Goal: Task Accomplishment & Management: Manage account settings

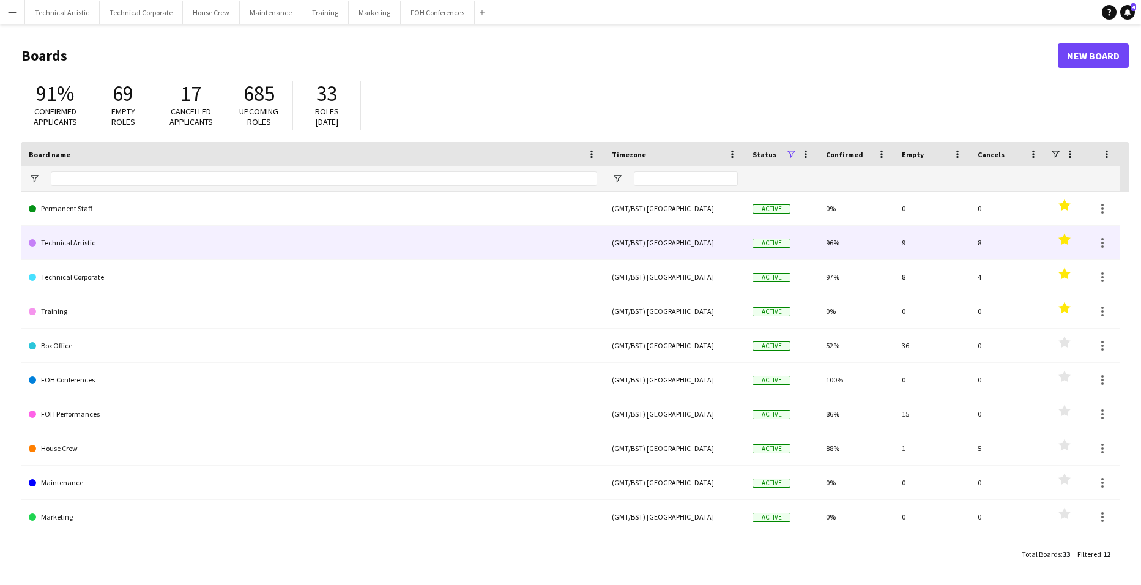
click at [61, 243] on link "Technical Artistic" at bounding box center [313, 243] width 568 height 34
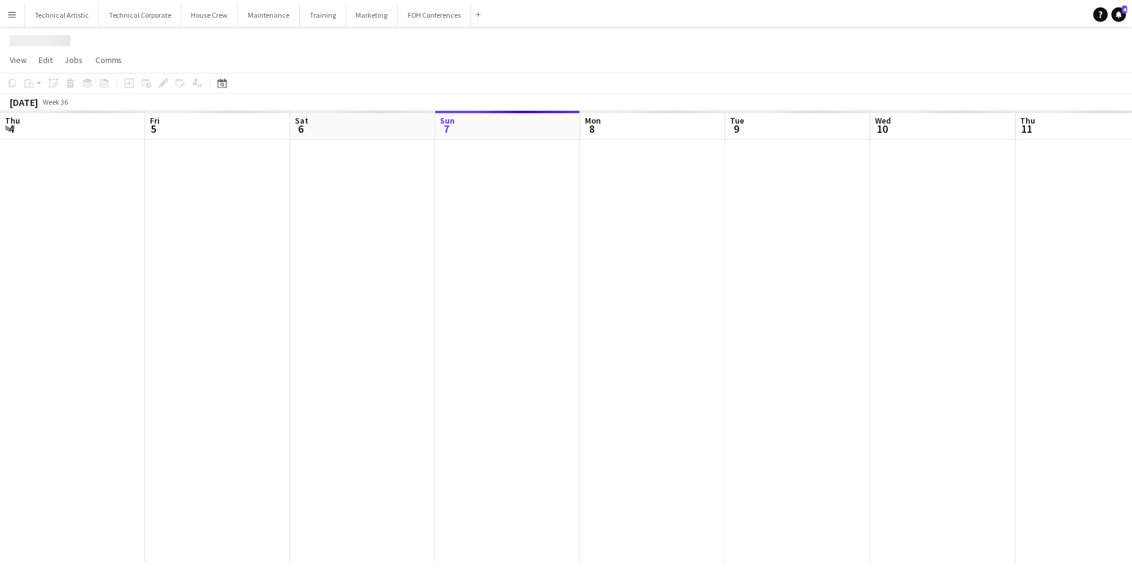
scroll to position [0, 292]
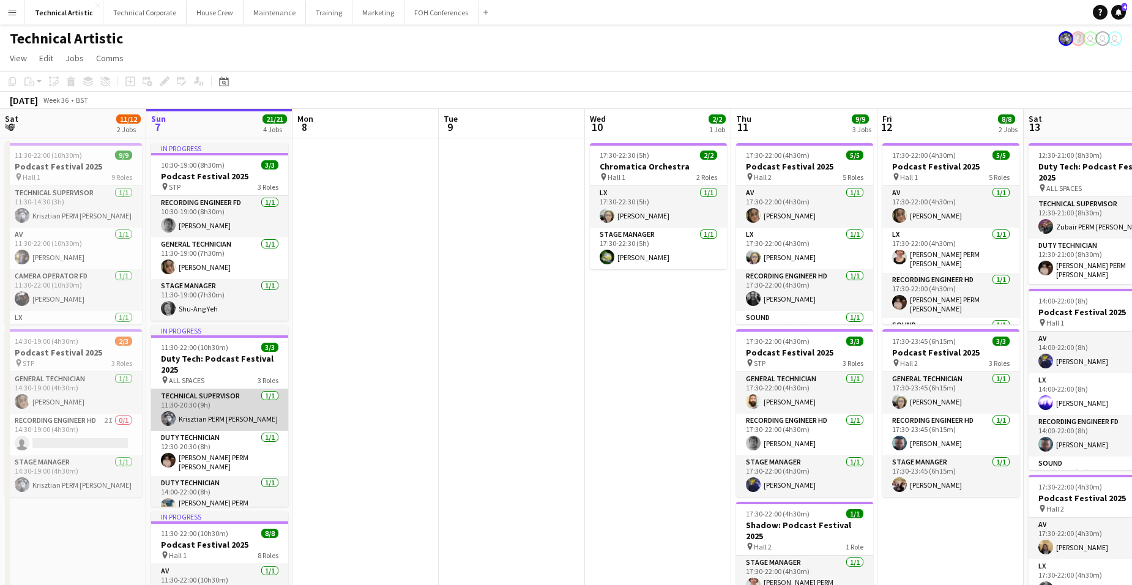
click at [207, 408] on app-card-role "Technical Supervisor [DATE] 11:30-20:30 (9h) Krisztian PERM [PERSON_NAME]" at bounding box center [219, 410] width 137 height 42
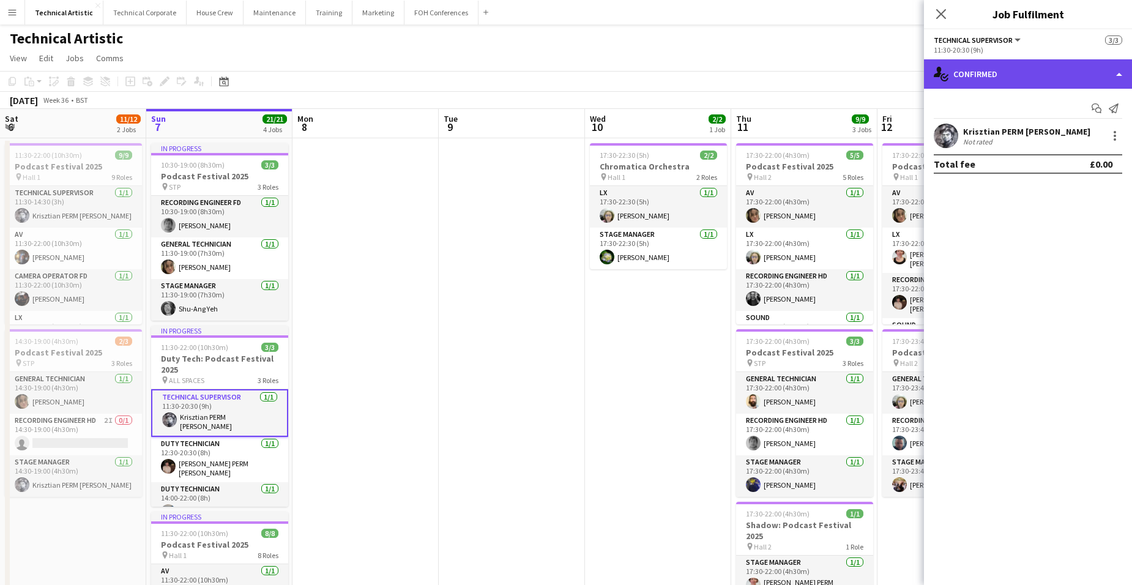
click at [1055, 75] on div "single-neutral-actions-check-2 Confirmed" at bounding box center [1028, 73] width 208 height 29
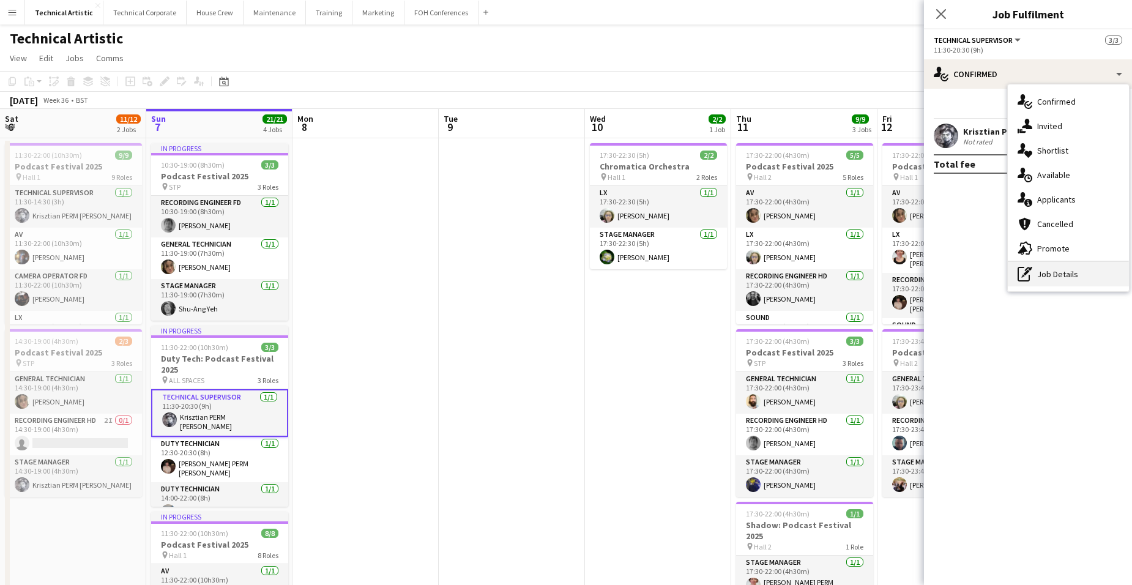
click at [1066, 272] on div "pen-write Job Details" at bounding box center [1067, 274] width 121 height 24
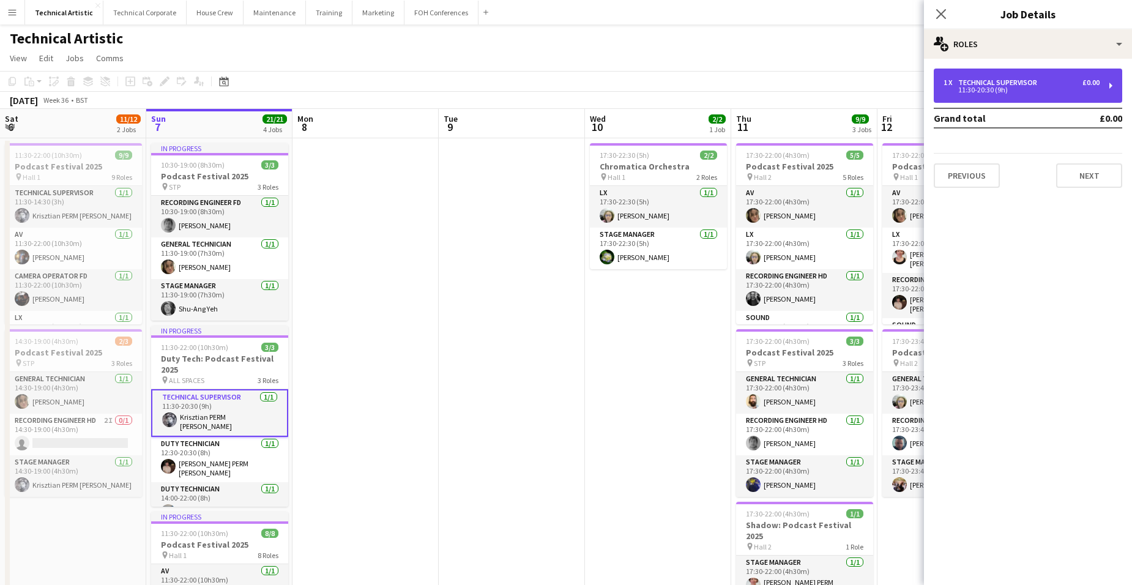
click at [992, 90] on div "11:30-20:30 (9h)" at bounding box center [1021, 90] width 156 height 6
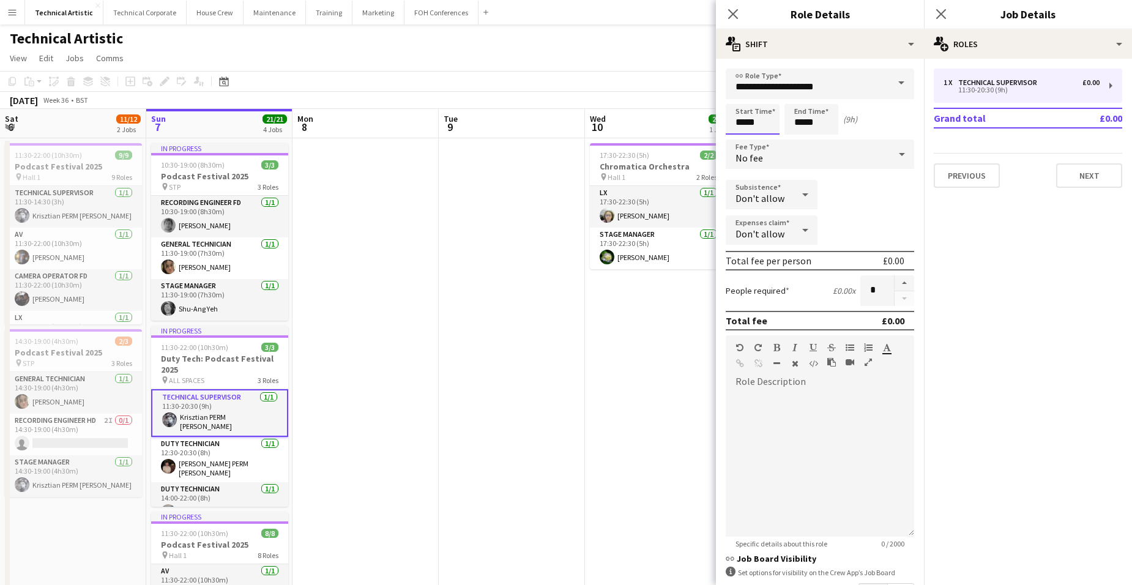
click at [516, 97] on body "Menu Boards Boards Boards All jobs Status Workforce Workforce My Workforce Recr…" at bounding box center [566, 453] width 1132 height 907
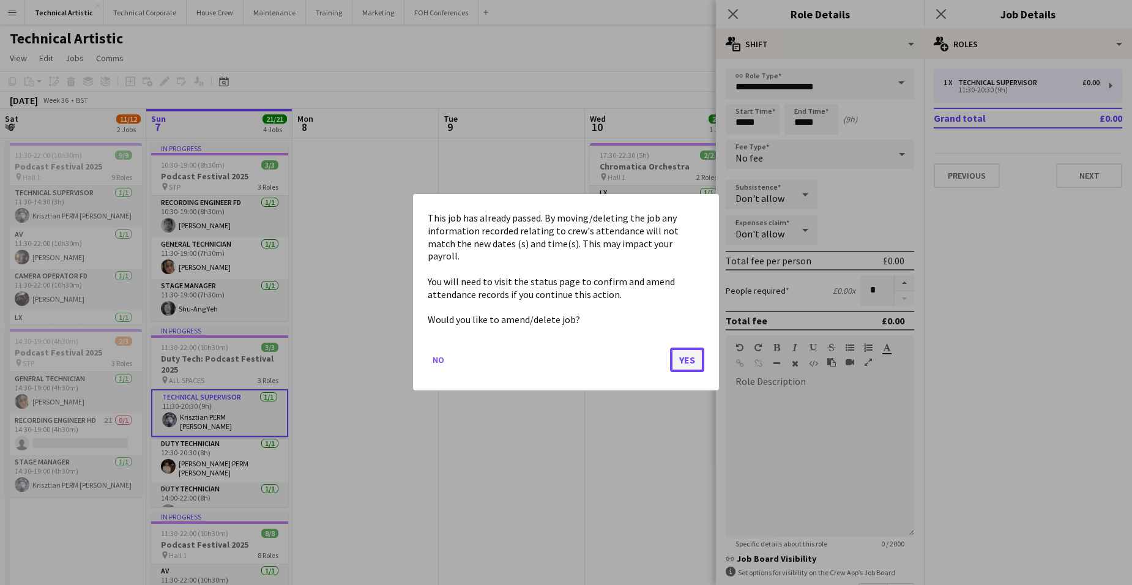
click at [692, 353] on button "Yes" at bounding box center [687, 360] width 34 height 24
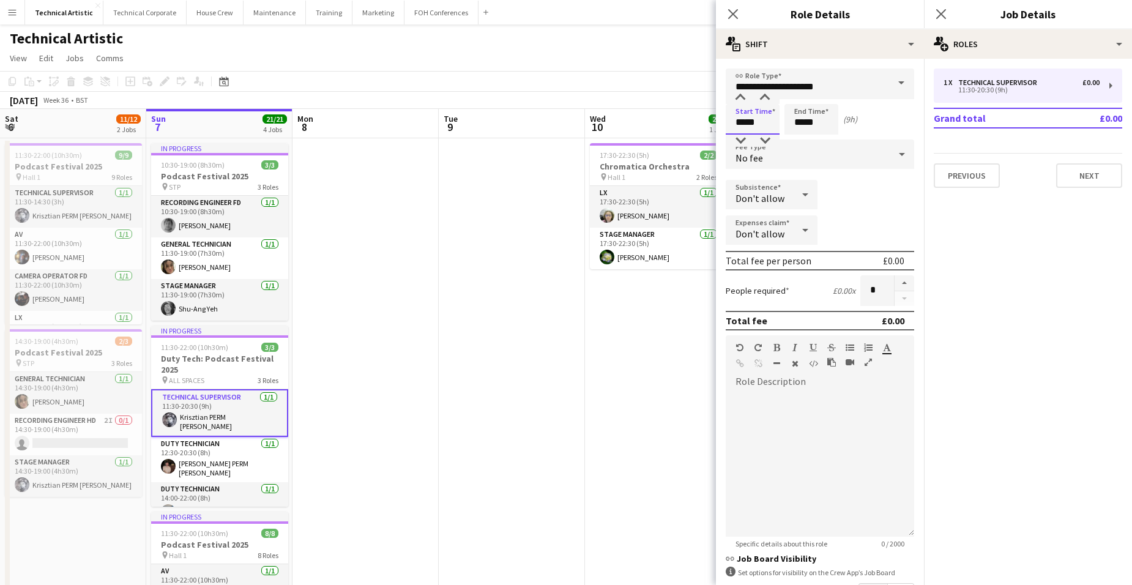
drag, startPoint x: 763, startPoint y: 119, endPoint x: 619, endPoint y: 100, distance: 144.9
click at [600, 103] on body "Menu Boards Boards Boards All jobs Status Workforce Workforce My Workforce Recr…" at bounding box center [566, 453] width 1132 height 907
type input "*****"
drag, startPoint x: 823, startPoint y: 124, endPoint x: 766, endPoint y: 124, distance: 56.9
click at [766, 124] on div "Start Time ***** End Time ***** (10h 30m)" at bounding box center [819, 119] width 188 height 31
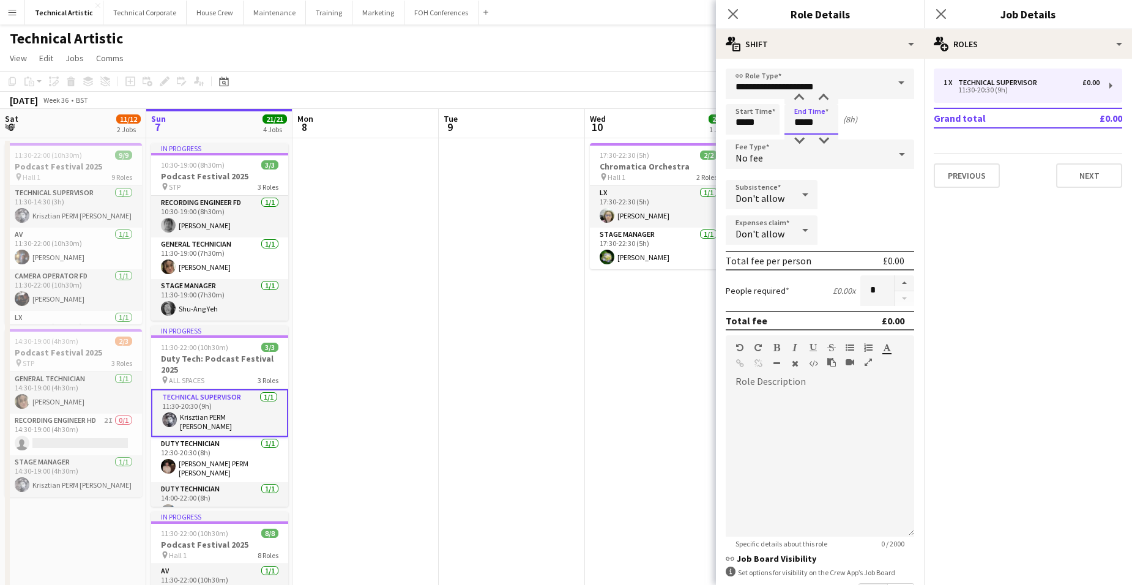
type input "*****"
click at [533, 167] on app-date-cell at bounding box center [512, 522] width 146 height 768
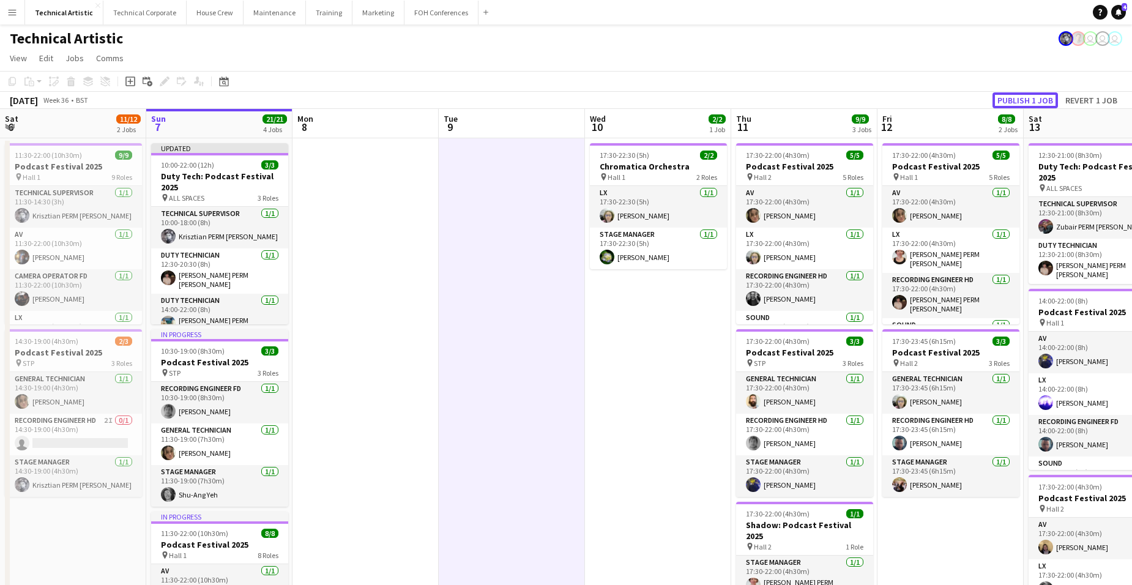
drag, startPoint x: 1025, startPoint y: 99, endPoint x: 856, endPoint y: 117, distance: 169.8
click at [1025, 99] on button "Publish 1 job" at bounding box center [1024, 100] width 65 height 16
click at [509, 183] on app-date-cell at bounding box center [512, 522] width 146 height 768
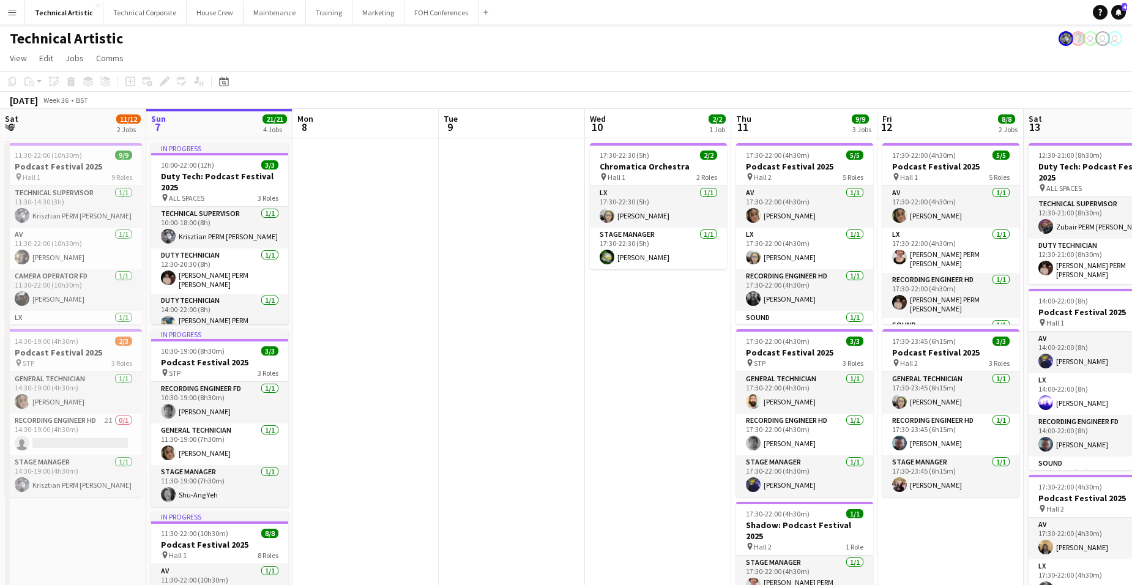
click at [509, 183] on app-date-cell at bounding box center [512, 522] width 146 height 768
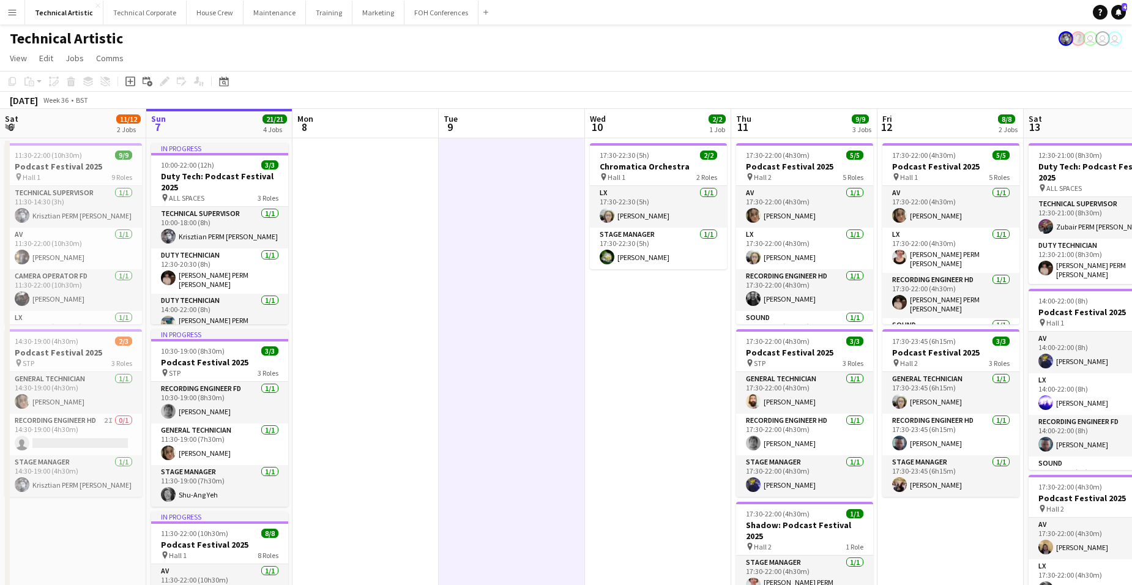
click at [509, 183] on app-date-cell at bounding box center [512, 522] width 146 height 768
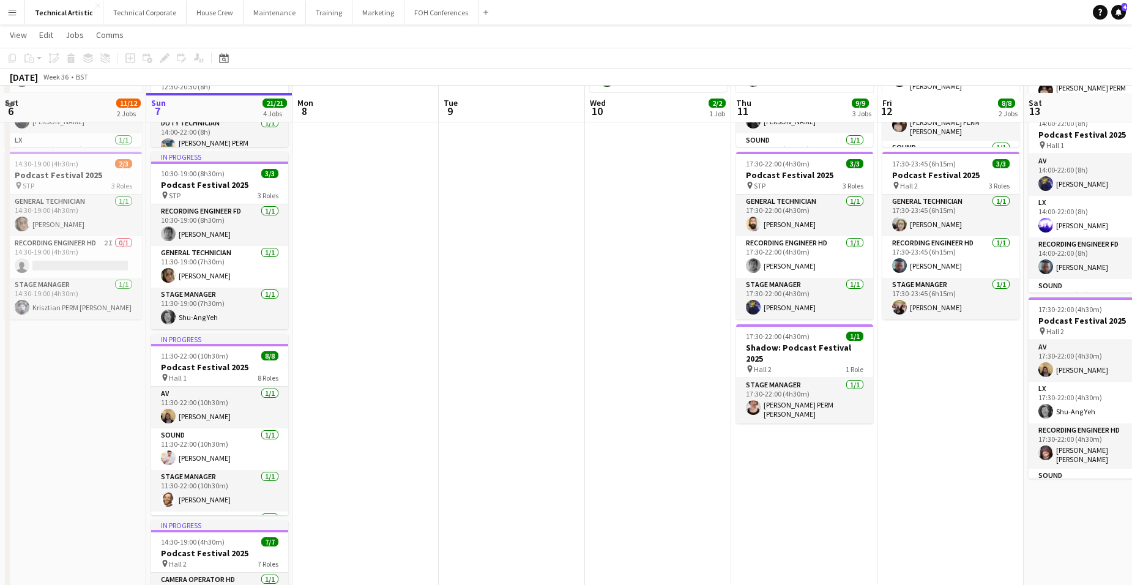
scroll to position [184, 0]
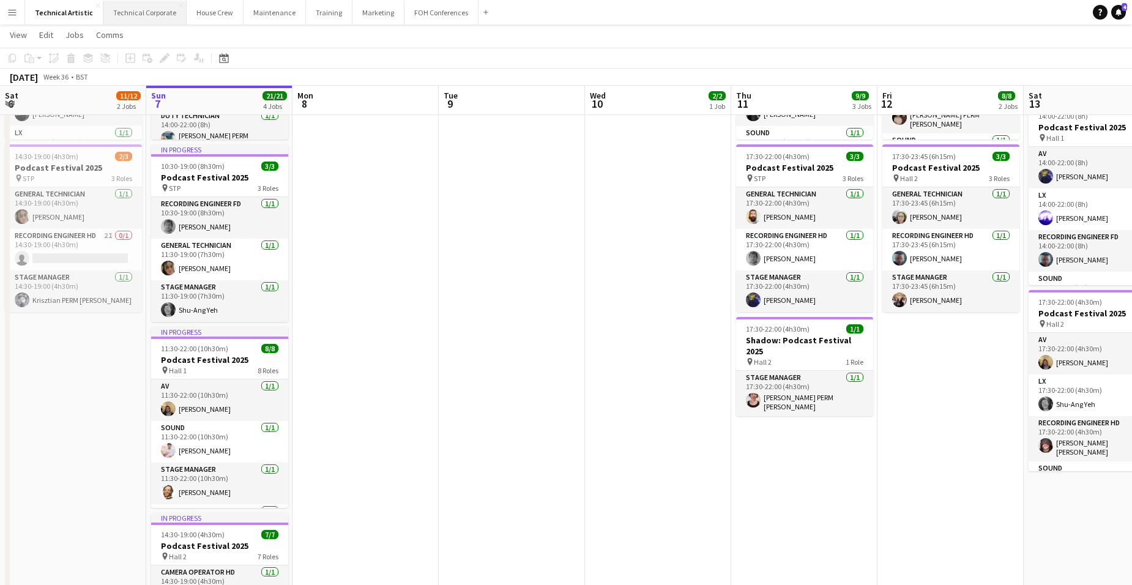
click at [142, 8] on button "Technical Corporate Close" at bounding box center [144, 13] width 83 height 24
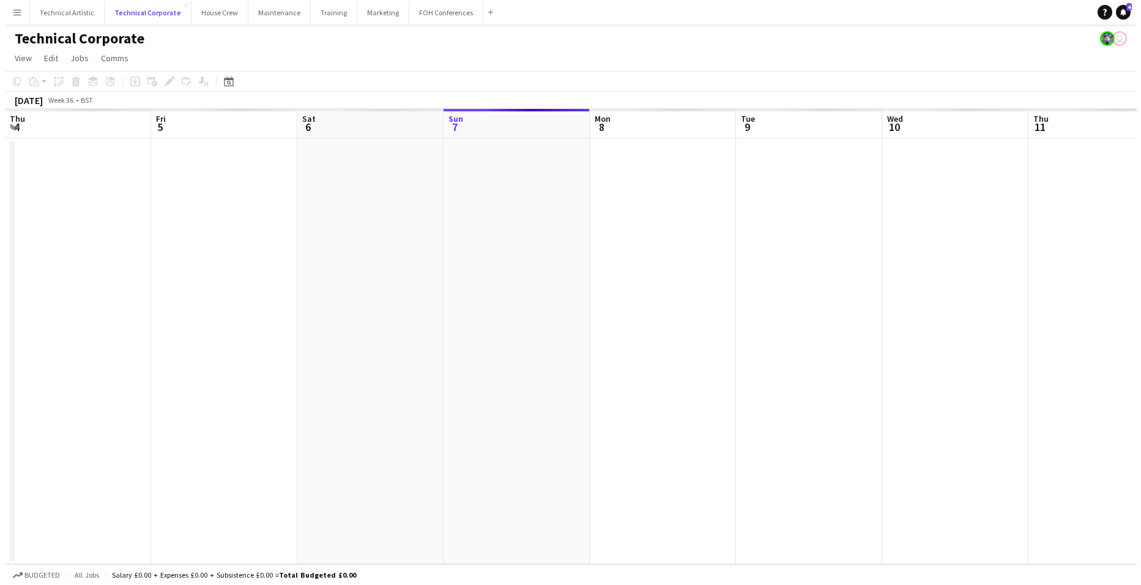
scroll to position [0, 292]
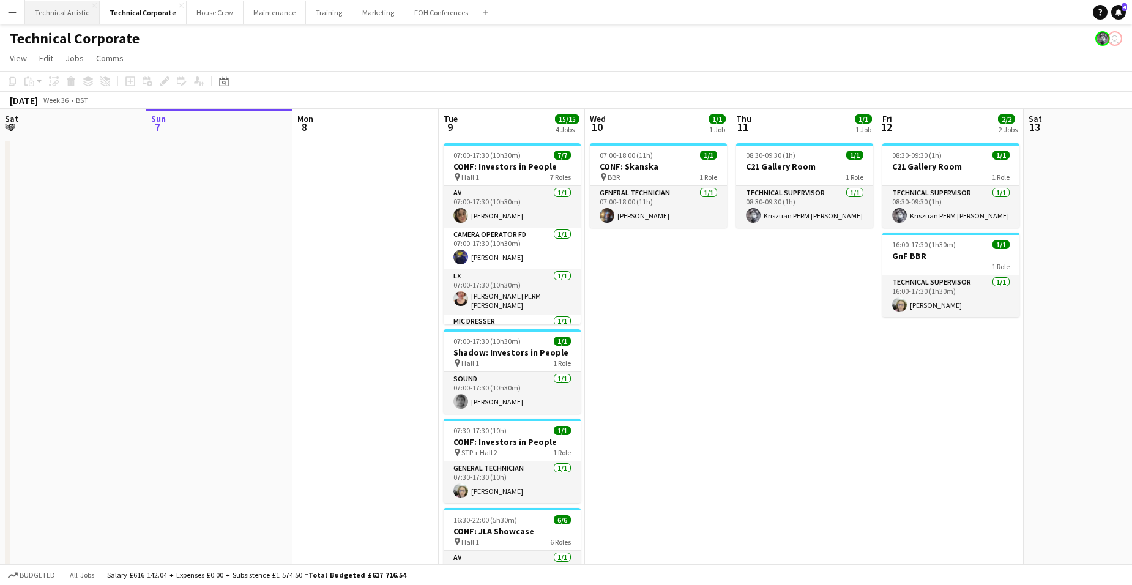
click at [76, 10] on button "Technical Artistic Close" at bounding box center [62, 13] width 75 height 24
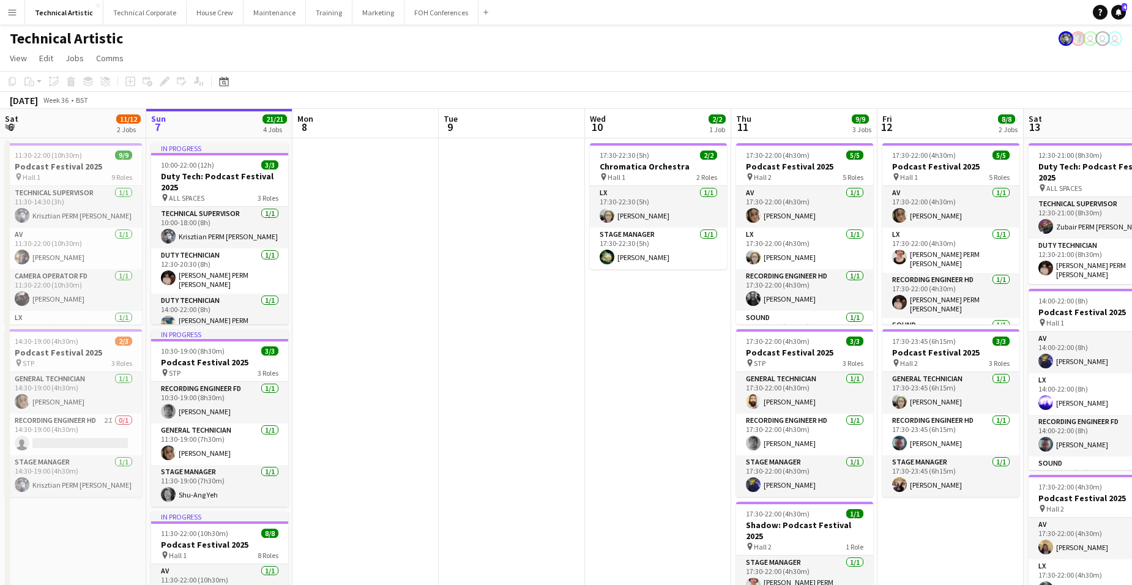
click at [655, 119] on app-board-header-date "Wed 10 2/2 1 Job" at bounding box center [658, 123] width 146 height 29
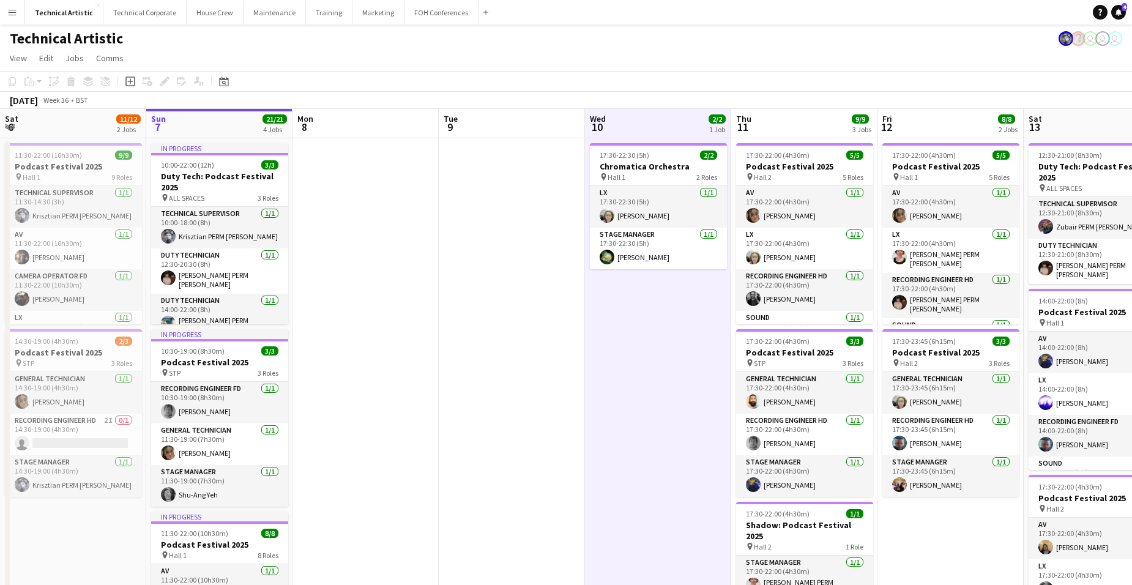
click at [653, 119] on app-board-header-date "Wed 10 2/2 1 Job" at bounding box center [658, 123] width 146 height 29
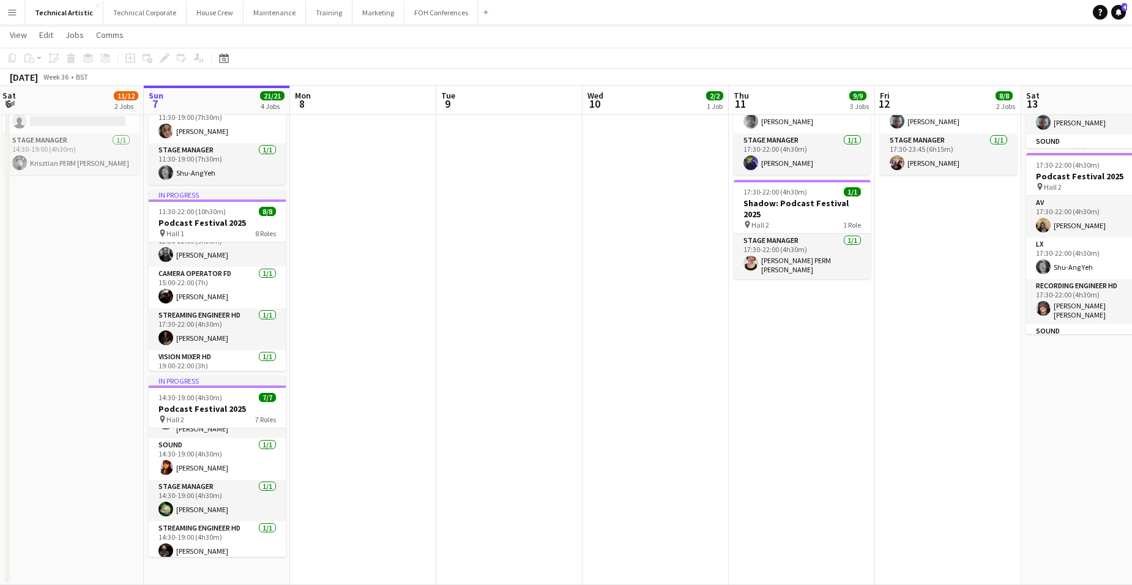
scroll to position [163, 0]
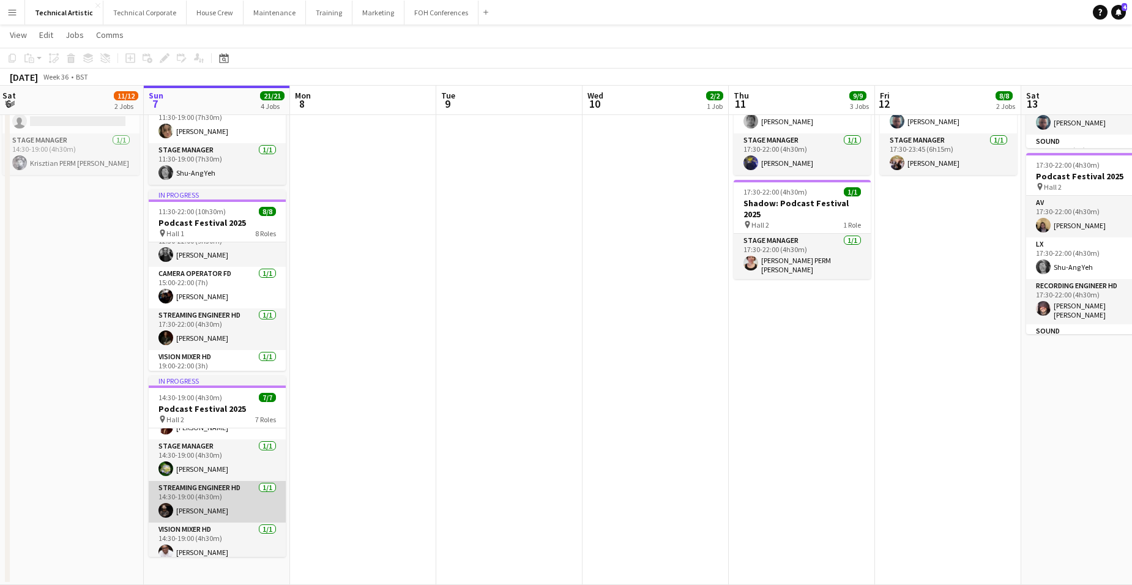
click at [235, 488] on app-card-role "Streaming Engineer HD [DATE] 14:30-19:00 (4h30m) [PERSON_NAME]" at bounding box center [217, 502] width 137 height 42
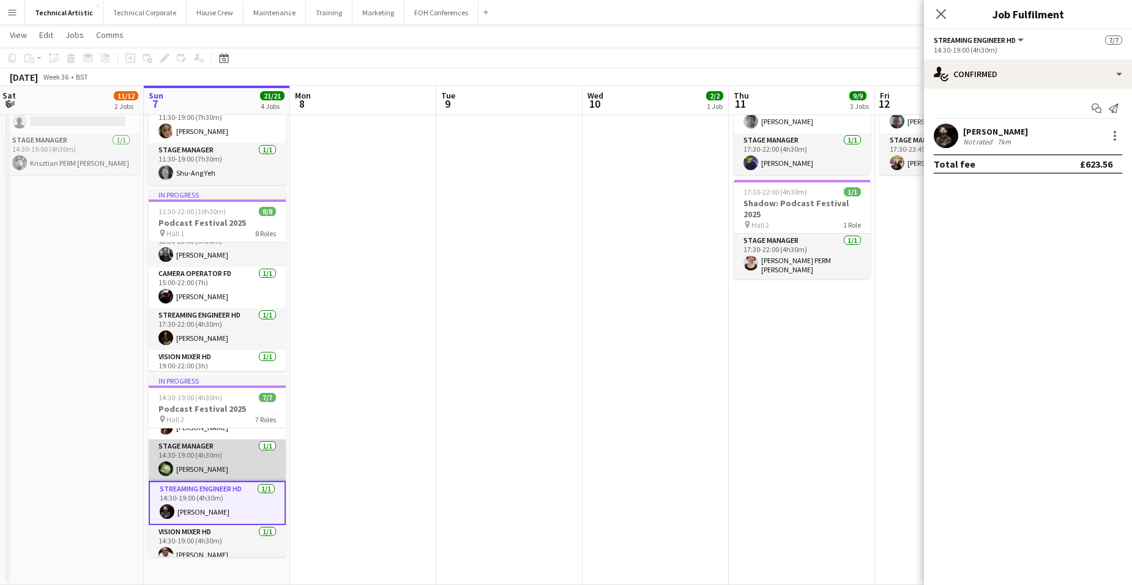
click at [221, 450] on app-card-role "Stage Manager [DATE] 14:30-19:00 (4h30m) [PERSON_NAME]" at bounding box center [217, 460] width 137 height 42
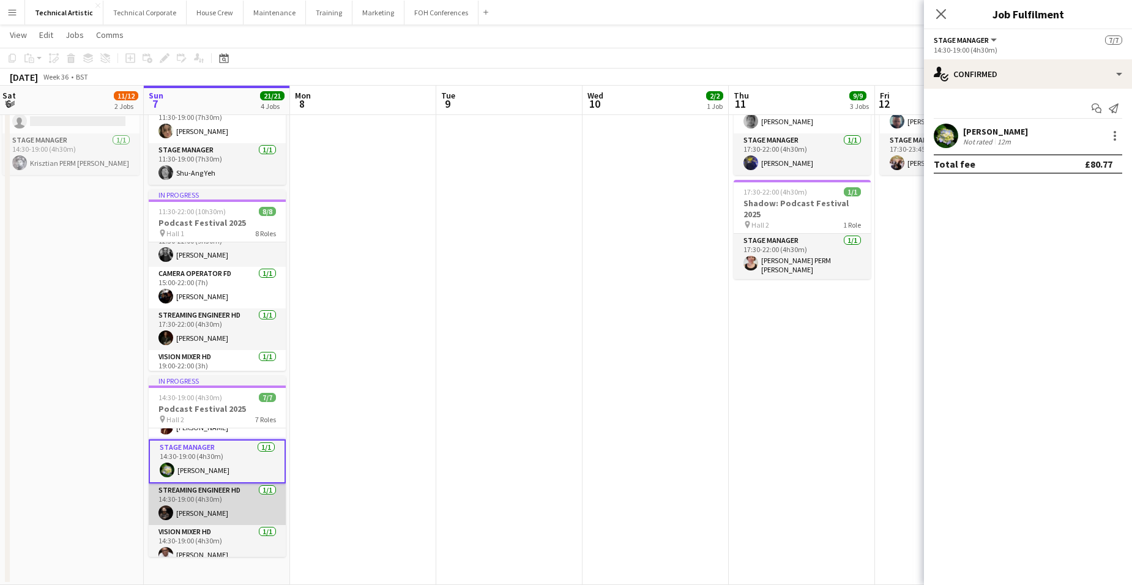
click at [236, 495] on app-card-role "Streaming Engineer HD [DATE] 14:30-19:00 (4h30m) [PERSON_NAME]" at bounding box center [217, 504] width 137 height 42
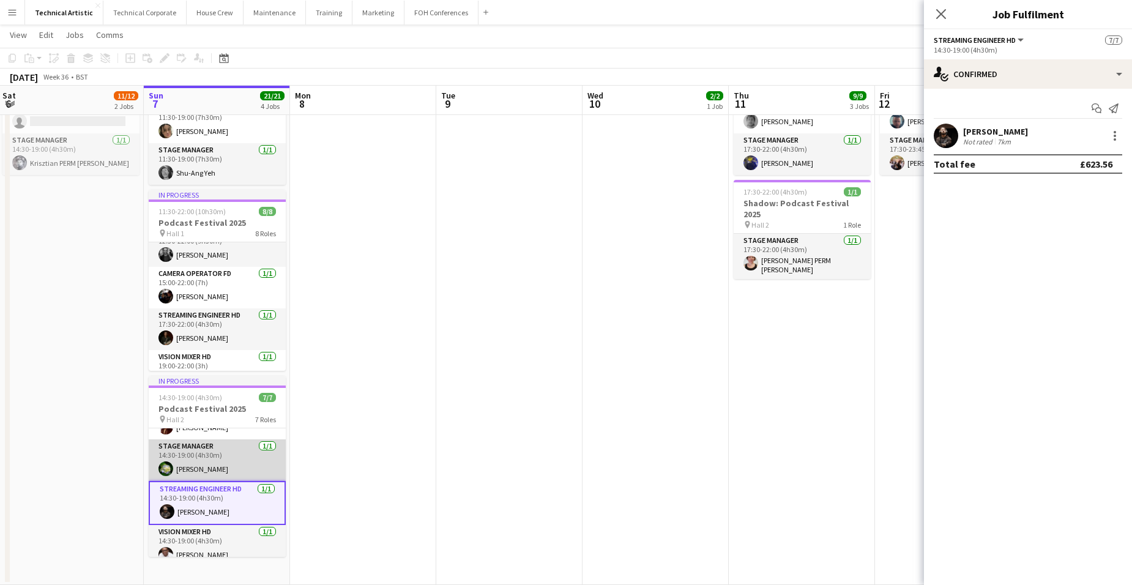
click at [209, 441] on app-card-role "Stage Manager [DATE] 14:30-19:00 (4h30m) [PERSON_NAME]" at bounding box center [217, 460] width 137 height 42
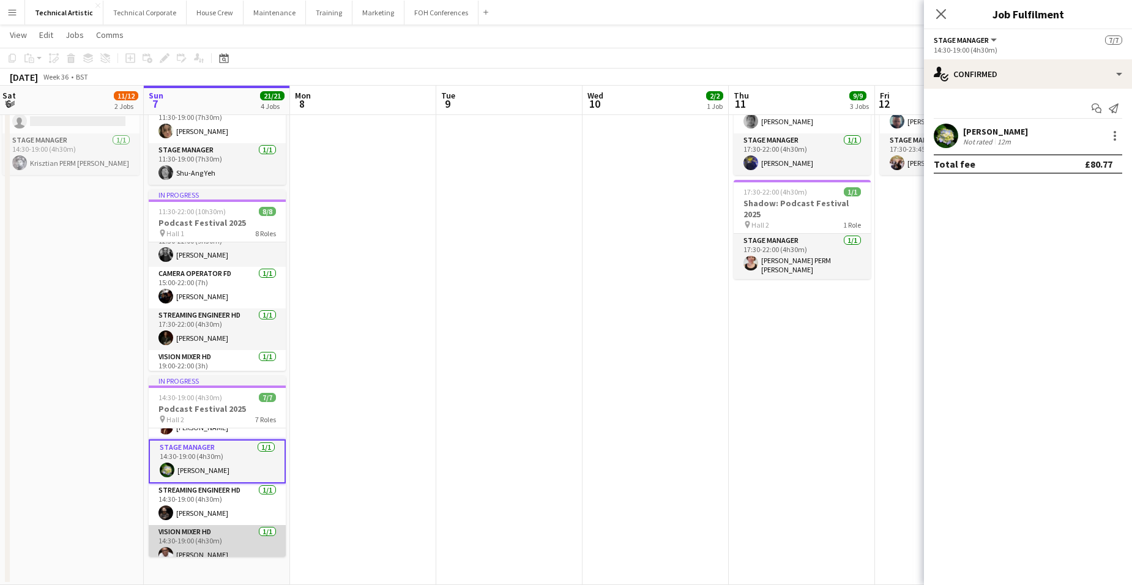
click at [230, 536] on app-card-role "Vision Mixer HD [DATE] 14:30-19:00 (4h30m) [PERSON_NAME]" at bounding box center [217, 546] width 137 height 42
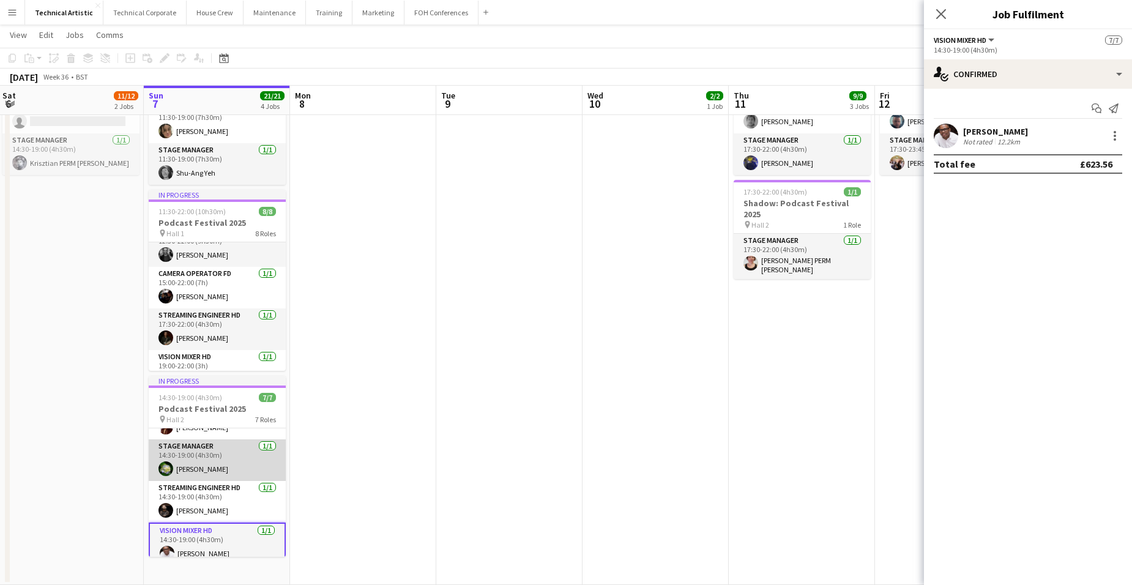
click at [226, 452] on app-card-role "Stage Manager [DATE] 14:30-19:00 (4h30m) [PERSON_NAME]" at bounding box center [217, 460] width 137 height 42
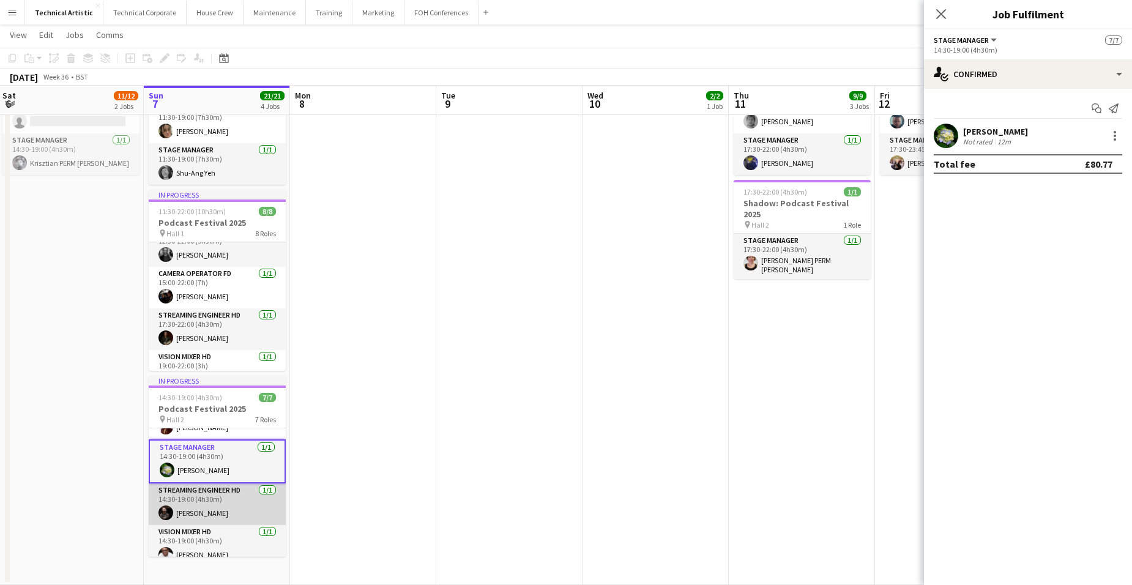
scroll to position [165, 0]
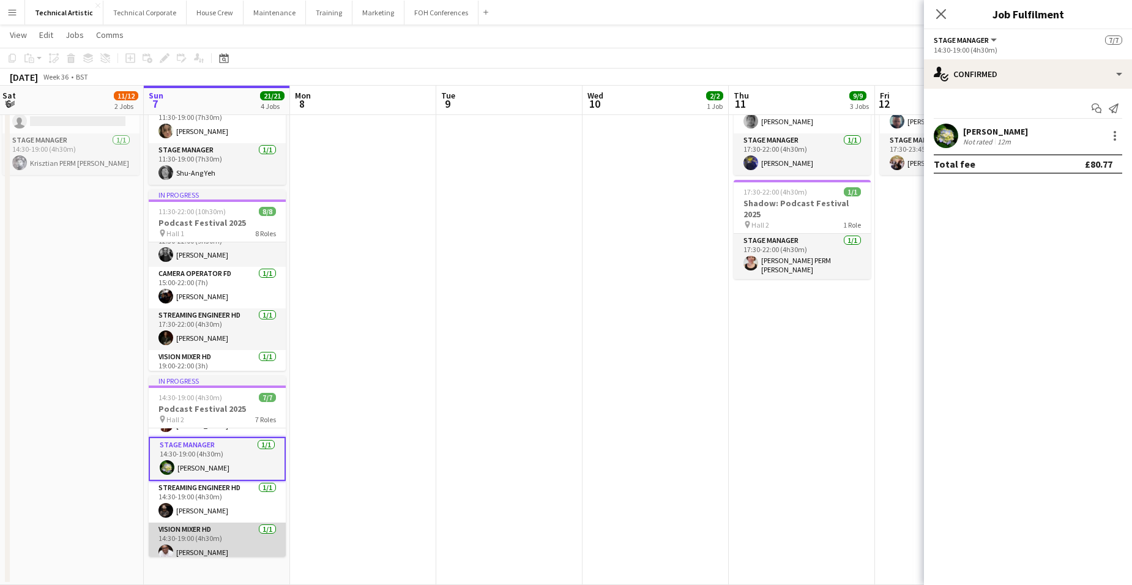
click at [209, 525] on app-card-role "Vision Mixer HD [DATE] 14:30-19:00 (4h30m) [PERSON_NAME]" at bounding box center [217, 543] width 137 height 42
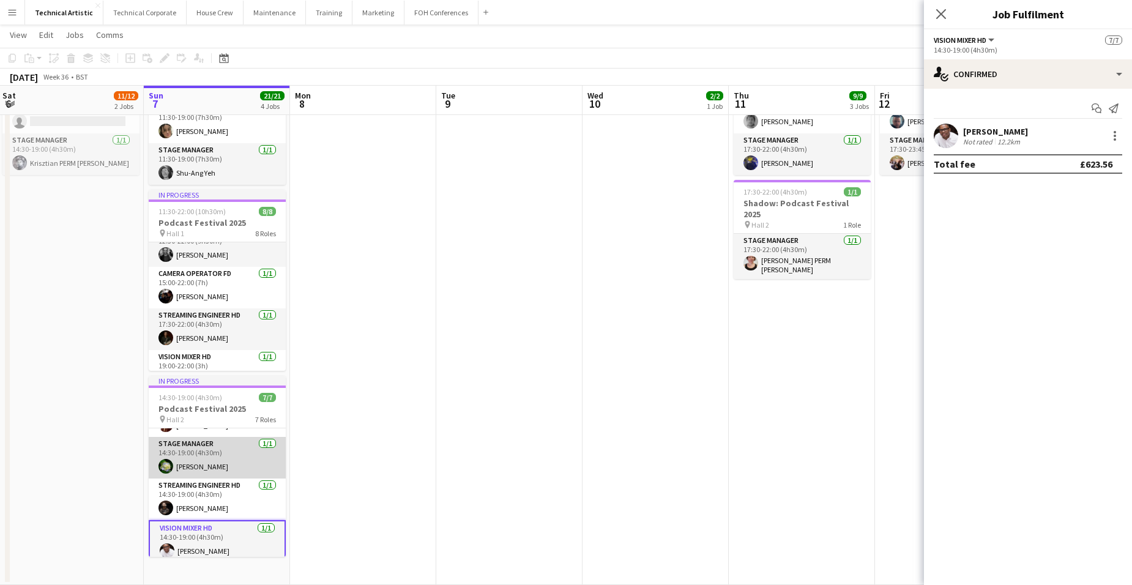
click at [236, 450] on app-card-role "Stage Manager [DATE] 14:30-19:00 (4h30m) [PERSON_NAME]" at bounding box center [217, 458] width 137 height 42
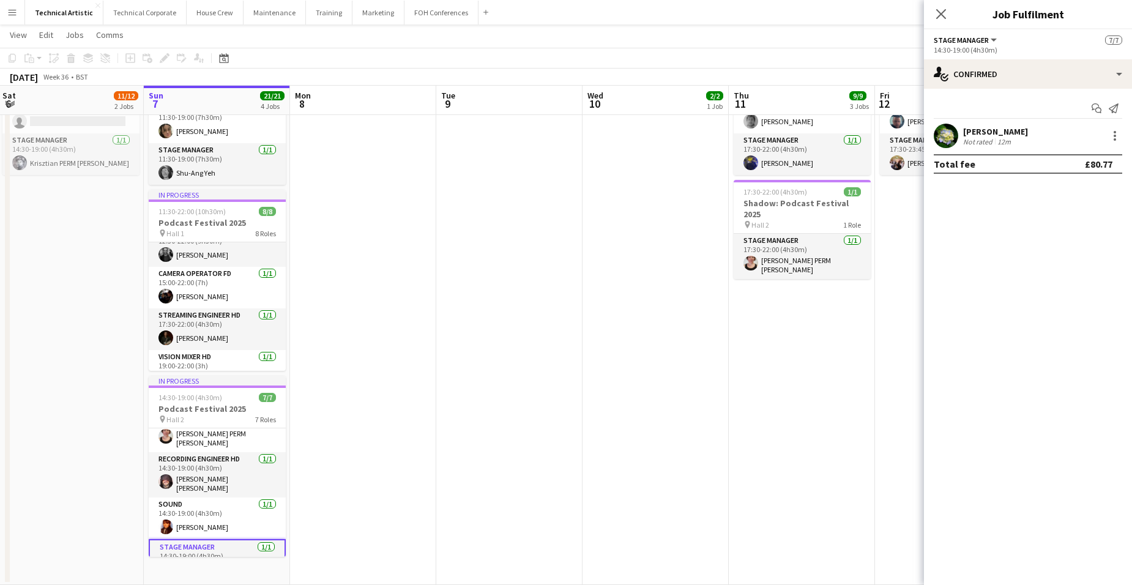
scroll to position [43, 0]
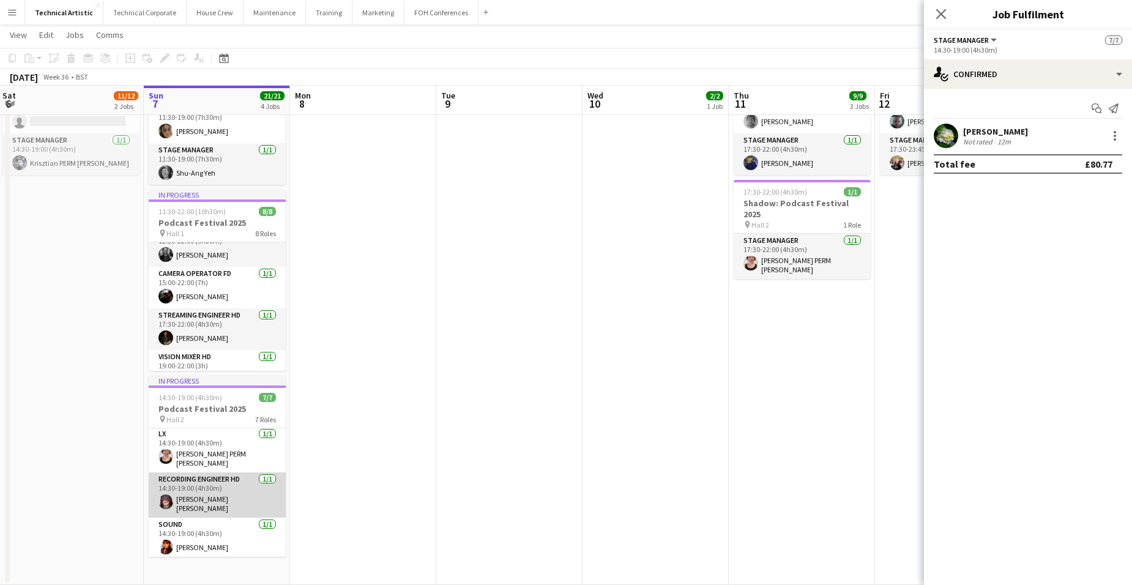
click at [239, 485] on app-card-role "Recording Engineer HD [DATE] 14:30-19:00 (4h30m) [PERSON_NAME] [PERSON_NAME]" at bounding box center [217, 494] width 137 height 45
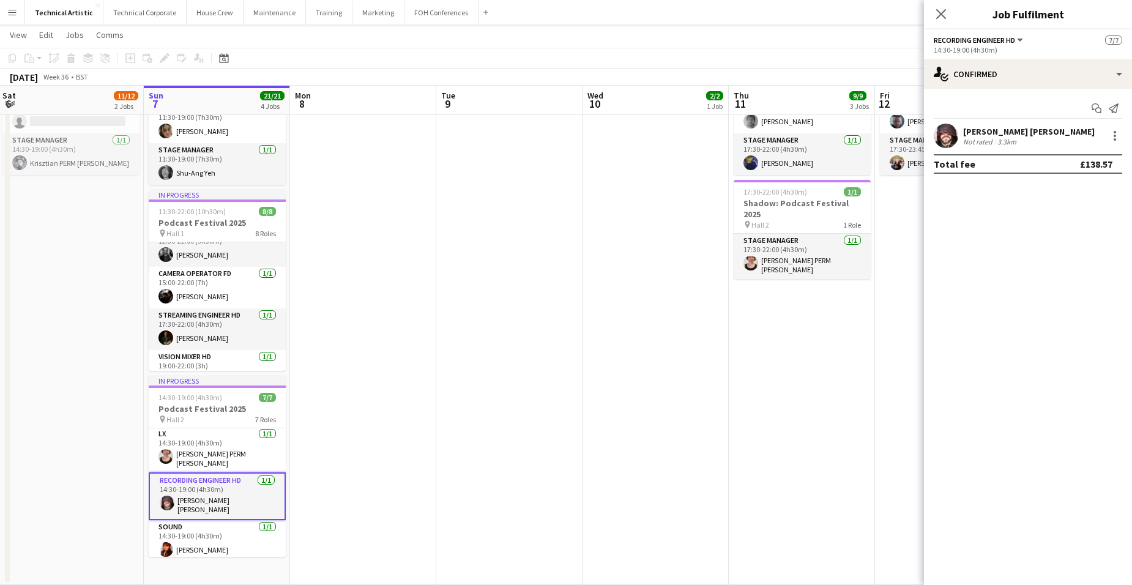
scroll to position [0, 0]
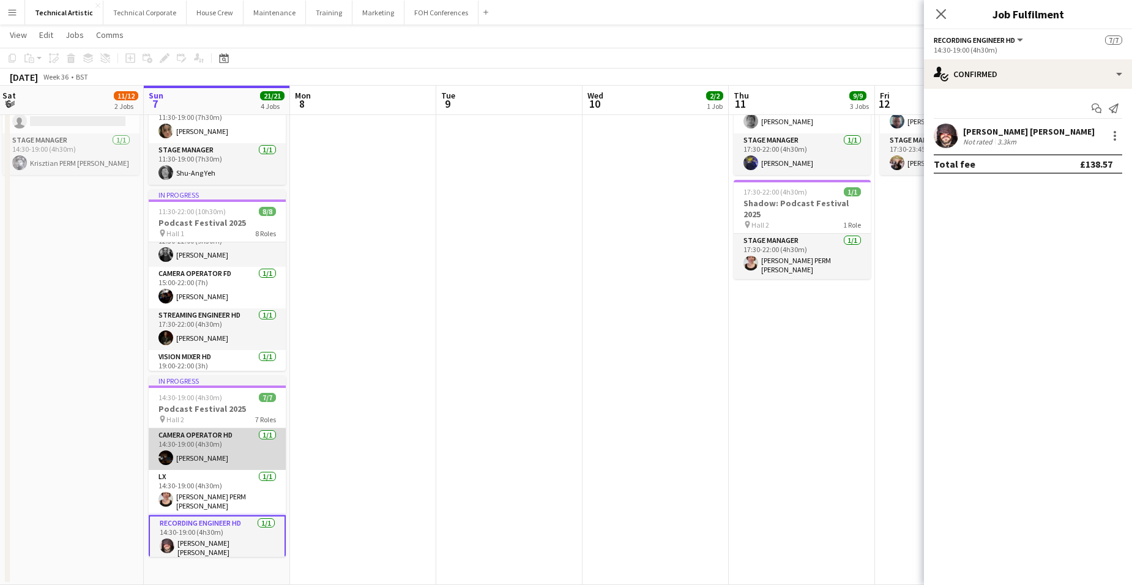
click at [231, 442] on app-card-role "Camera Operator HD [DATE] 14:30-19:00 (4h30m) [PERSON_NAME]" at bounding box center [217, 449] width 137 height 42
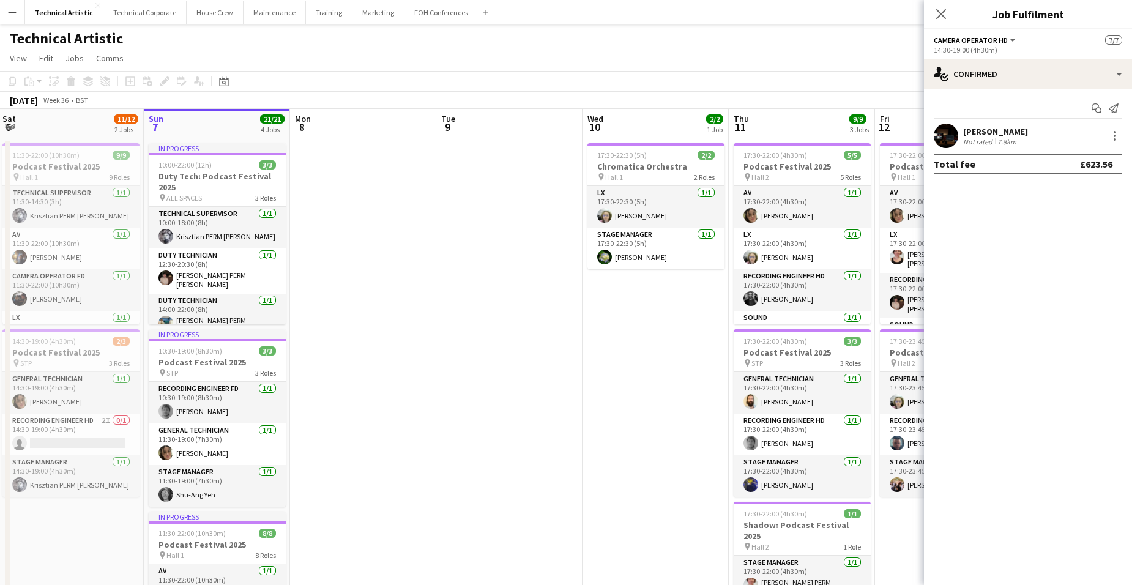
click at [634, 344] on app-date-cell "17:30-22:30 (5h) 2/2 Chromatica Orchestra pin Hall 1 2 Roles LX [DATE] 17:30-22…" at bounding box center [655, 522] width 146 height 768
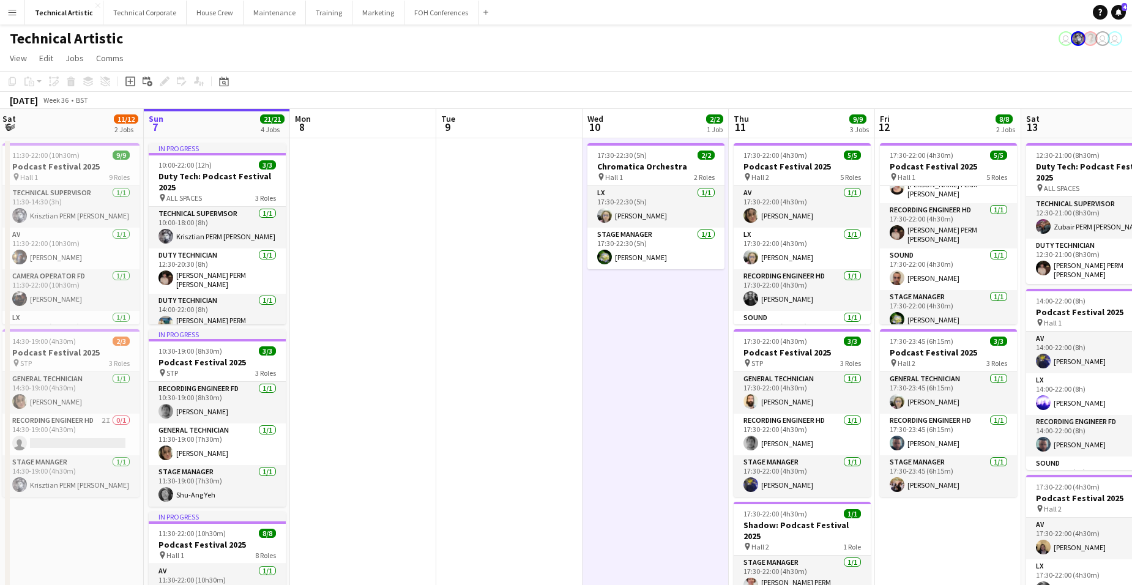
click at [767, 121] on app-board-header-date "Thu 11 9/9 3 Jobs" at bounding box center [802, 123] width 146 height 29
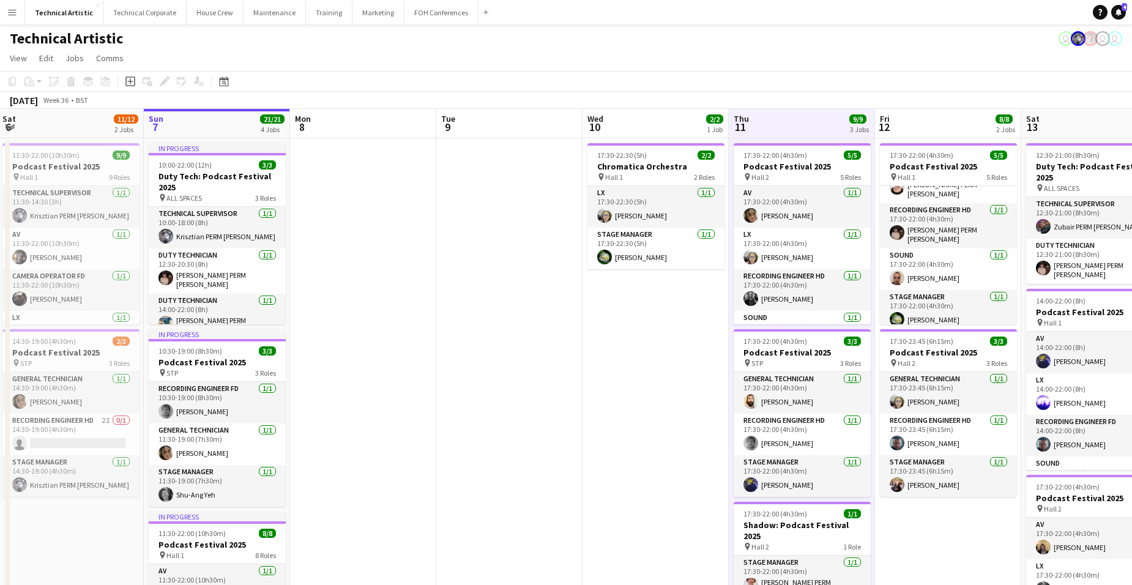
click at [767, 121] on app-board-header-date "Thu 11 9/9 3 Jobs" at bounding box center [802, 123] width 146 height 29
click at [667, 132] on app-board-header-date "Wed 10 2/2 1 Job" at bounding box center [655, 123] width 146 height 29
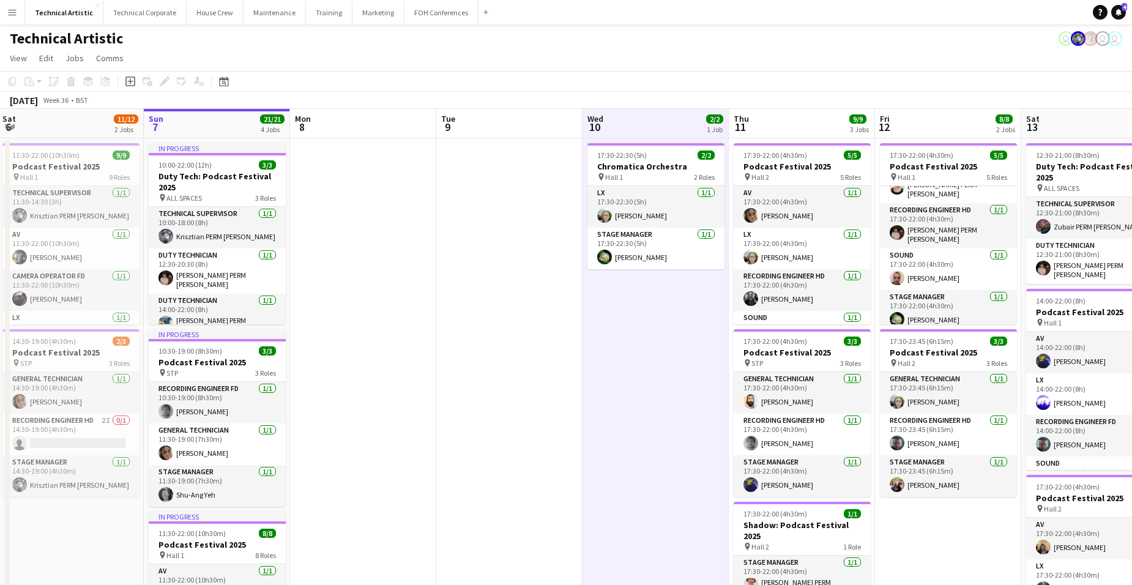
click at [655, 125] on app-board-header-date "Wed 10 2/2 1 Job" at bounding box center [655, 123] width 146 height 29
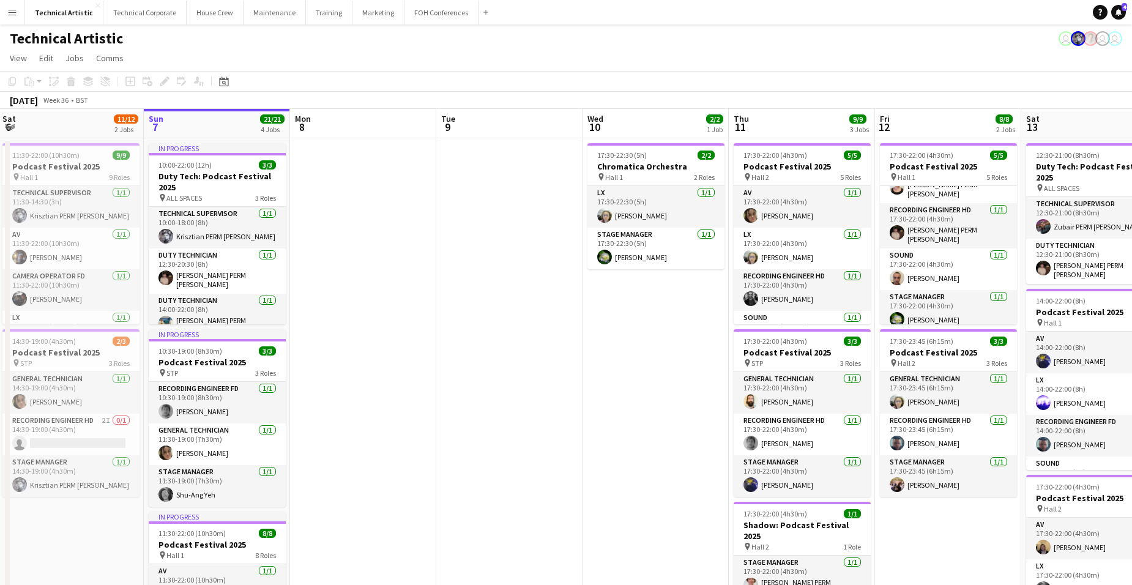
click at [209, 130] on app-board-header-date "Sun 7 21/21 4 Jobs" at bounding box center [217, 123] width 146 height 29
click at [209, 126] on app-board-header-date "Sun 7 21/21 4 Jobs" at bounding box center [217, 123] width 146 height 29
click at [141, 9] on button "Technical Corporate Close" at bounding box center [144, 13] width 83 height 24
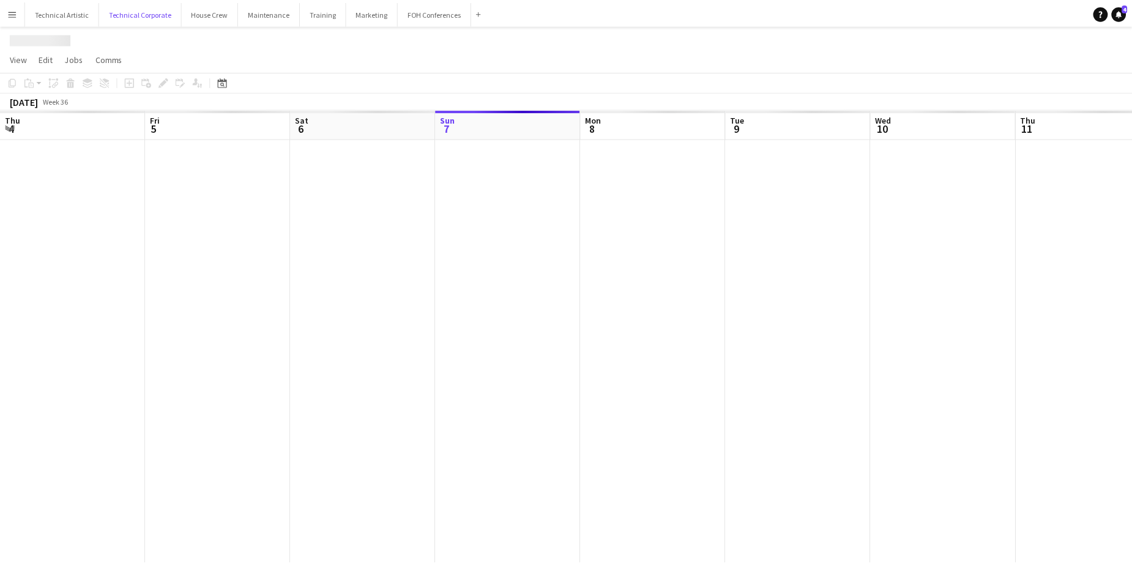
scroll to position [0, 292]
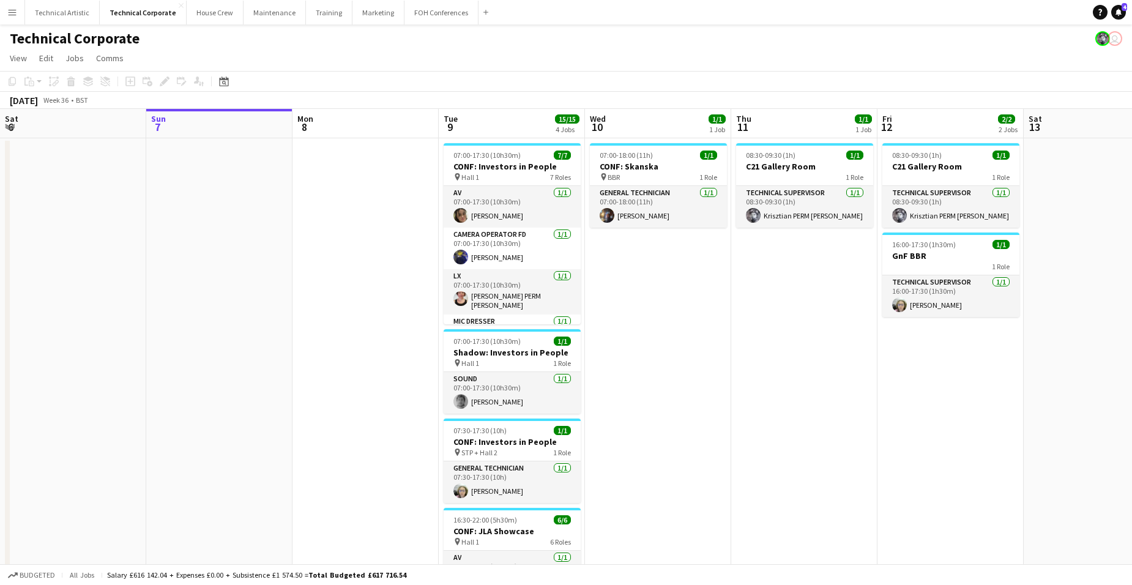
click at [642, 253] on app-date-cell "07:00-18:00 (11h) 1/1 CONF: Skanska pin BBR 1 Role General Technician [DATE] 07…" at bounding box center [658, 437] width 146 height 599
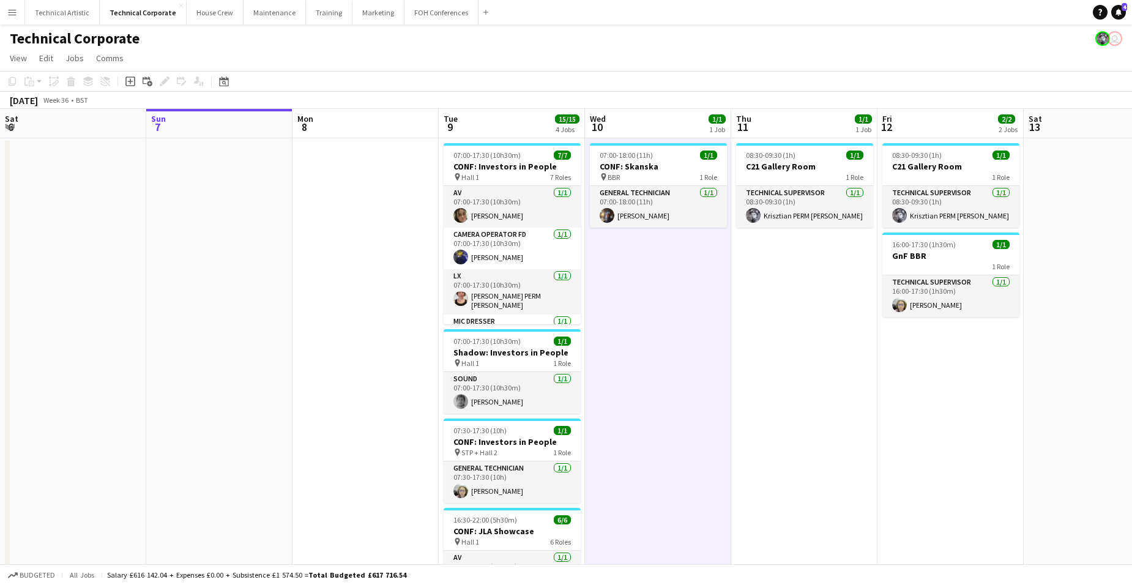
click at [642, 253] on app-date-cell "07:00-18:00 (11h) 1/1 CONF: Skanska pin BBR 1 Role General Technician [DATE] 07…" at bounding box center [658, 437] width 146 height 599
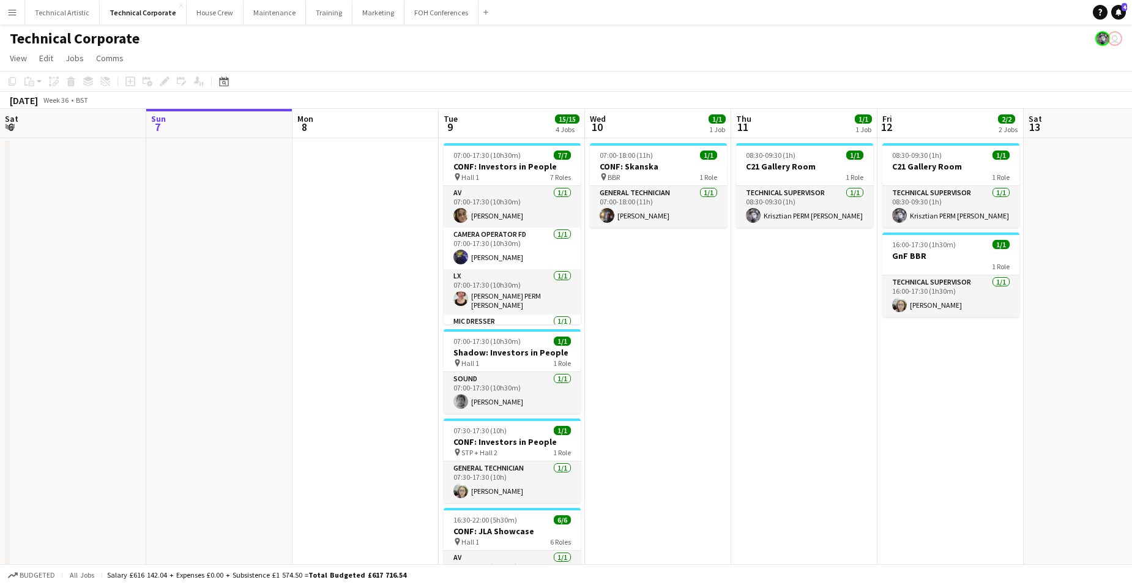
click at [339, 128] on app-board-header-date "Mon 8" at bounding box center [365, 123] width 146 height 29
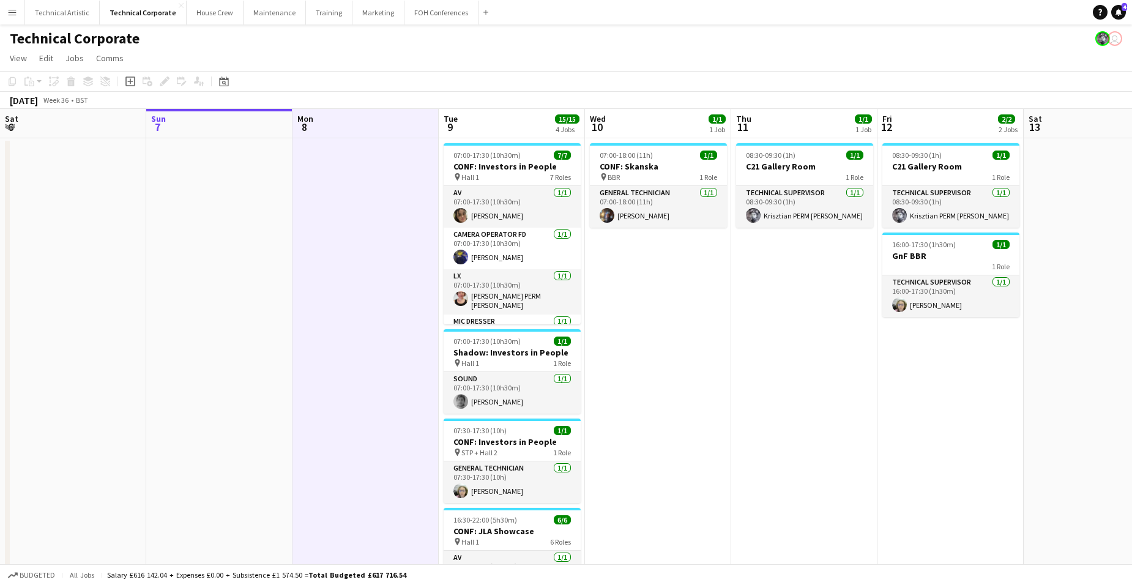
click at [343, 126] on app-board-header-date "Mon 8" at bounding box center [365, 123] width 146 height 29
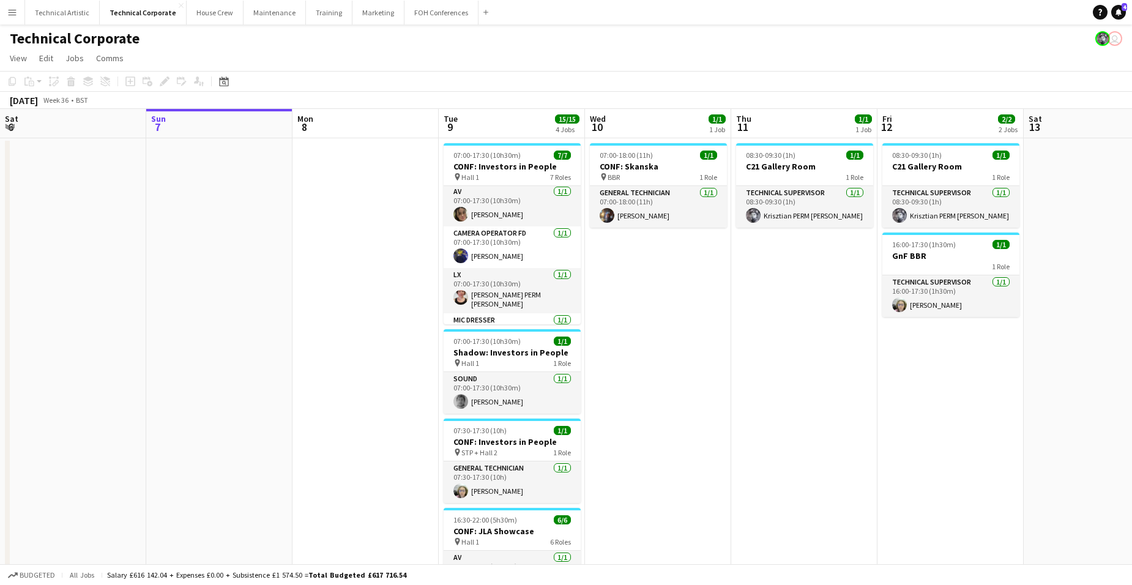
scroll to position [0, 0]
click at [514, 125] on app-board-header-date "Tue 9 15/15 4 Jobs" at bounding box center [512, 123] width 146 height 29
click at [513, 122] on app-board-header-date "Tue 9 15/15 4 Jobs" at bounding box center [512, 123] width 146 height 29
click at [506, 125] on app-board-header-date "Tue 9 15/15 4 Jobs" at bounding box center [512, 123] width 146 height 29
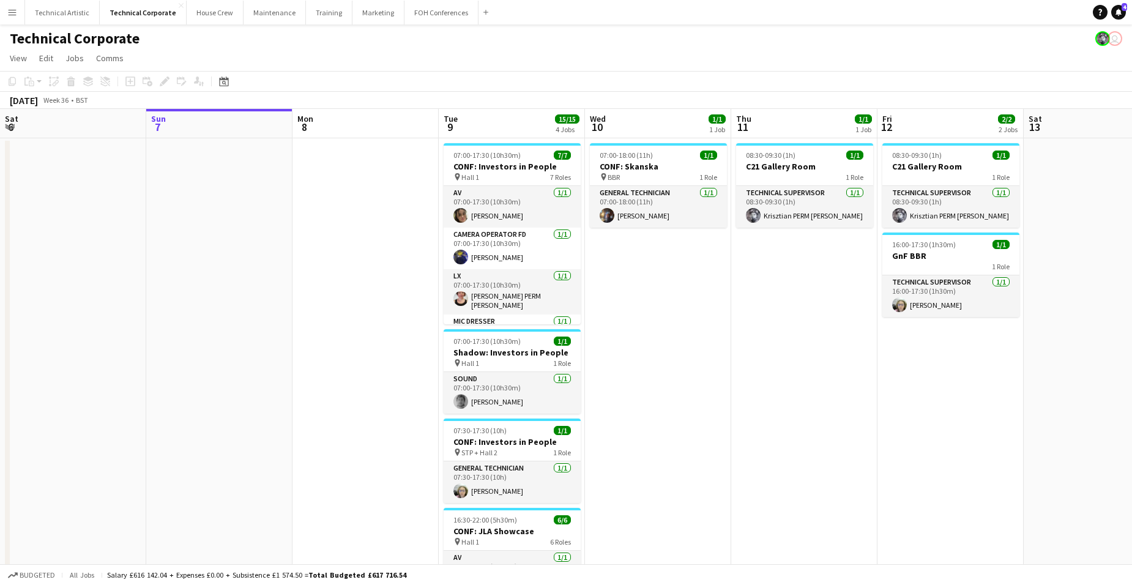
click at [517, 125] on app-board-header-date "Tue 9 15/15 4 Jobs" at bounding box center [512, 123] width 146 height 29
click at [514, 121] on app-board-header-date "Tue 9 15/15 4 Jobs" at bounding box center [512, 123] width 146 height 29
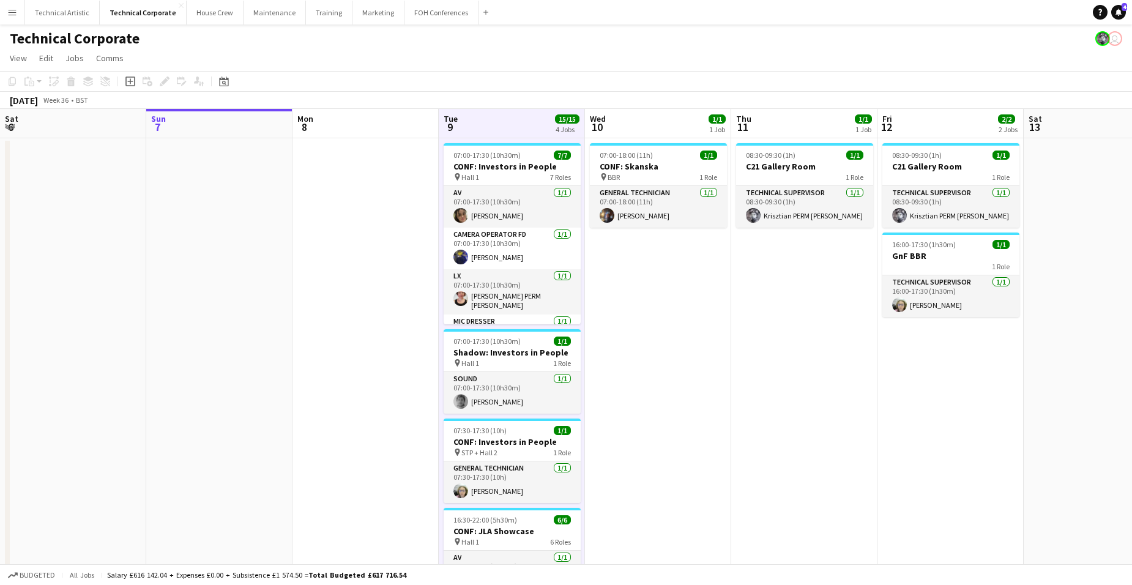
click at [514, 121] on app-board-header-date "Tue 9 15/15 4 Jobs" at bounding box center [512, 123] width 146 height 29
click at [509, 125] on app-board-header-date "Tue 9 15/15 4 Jobs" at bounding box center [512, 123] width 146 height 29
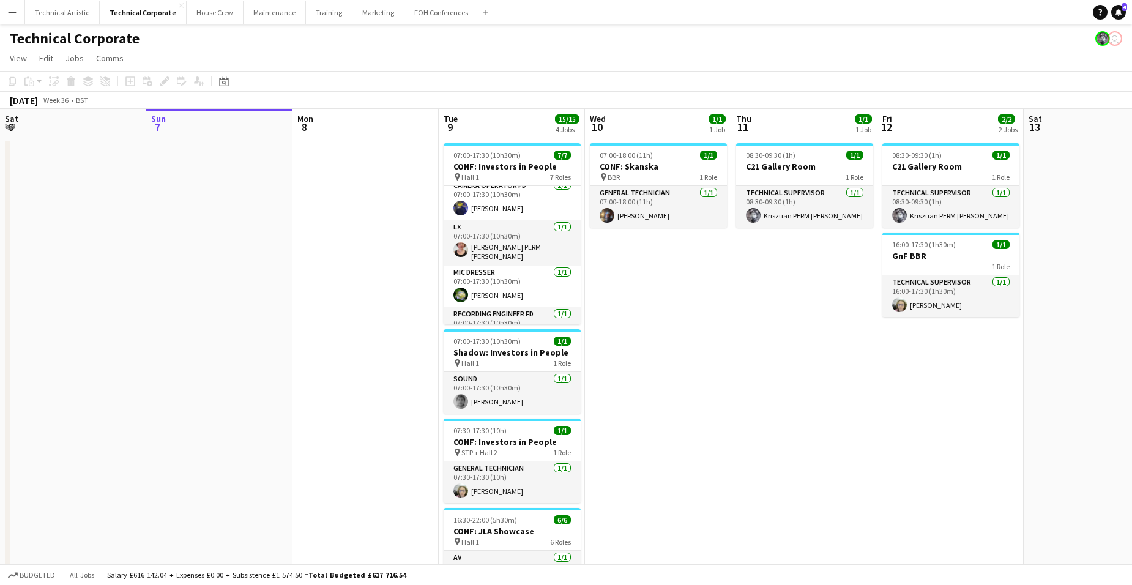
scroll to position [153, 0]
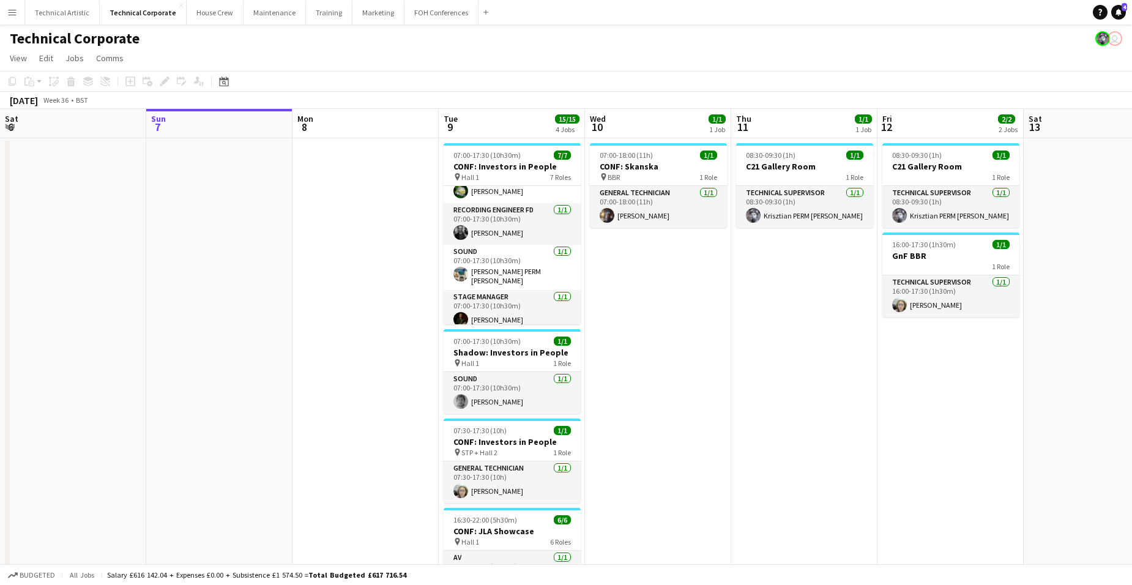
click at [513, 125] on app-board-header-date "Tue 9 15/15 4 Jobs" at bounding box center [512, 123] width 146 height 29
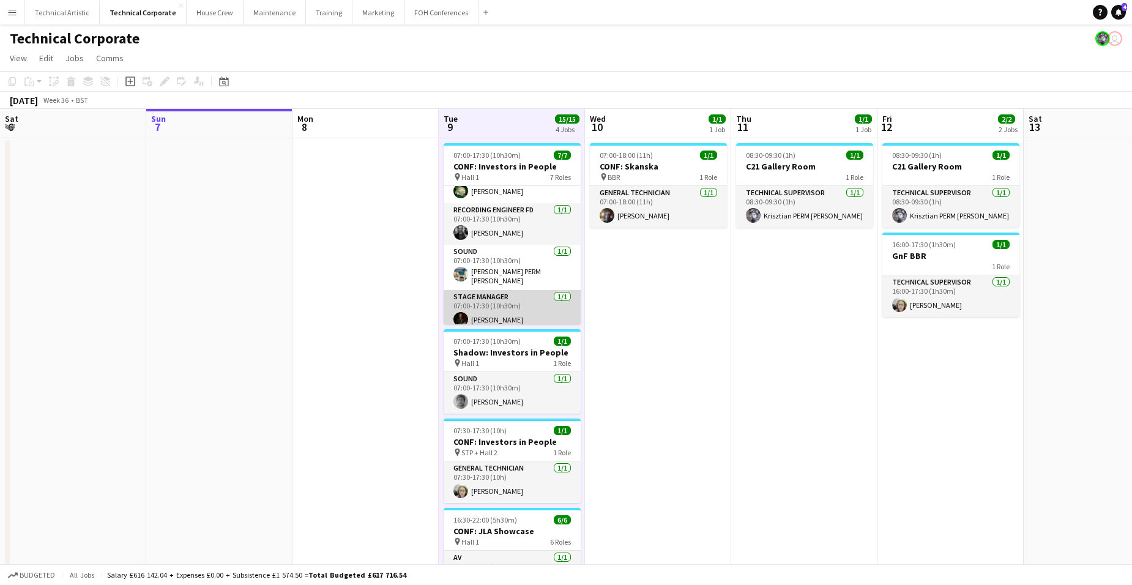
scroll to position [0, 0]
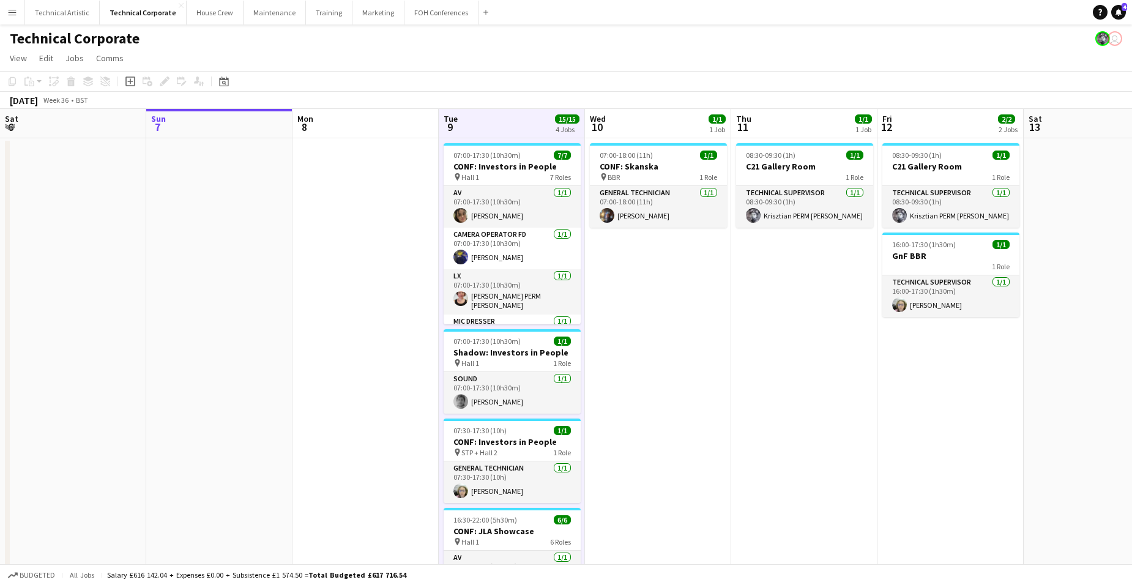
click at [506, 125] on app-board-header-date "Tue 9 15/15 4 Jobs" at bounding box center [512, 123] width 146 height 29
click at [507, 118] on app-board-header-date "Tue 9 15/15 4 Jobs" at bounding box center [512, 123] width 146 height 29
click at [507, 123] on app-board-header-date "Tue 9 15/15 4 Jobs" at bounding box center [512, 123] width 146 height 29
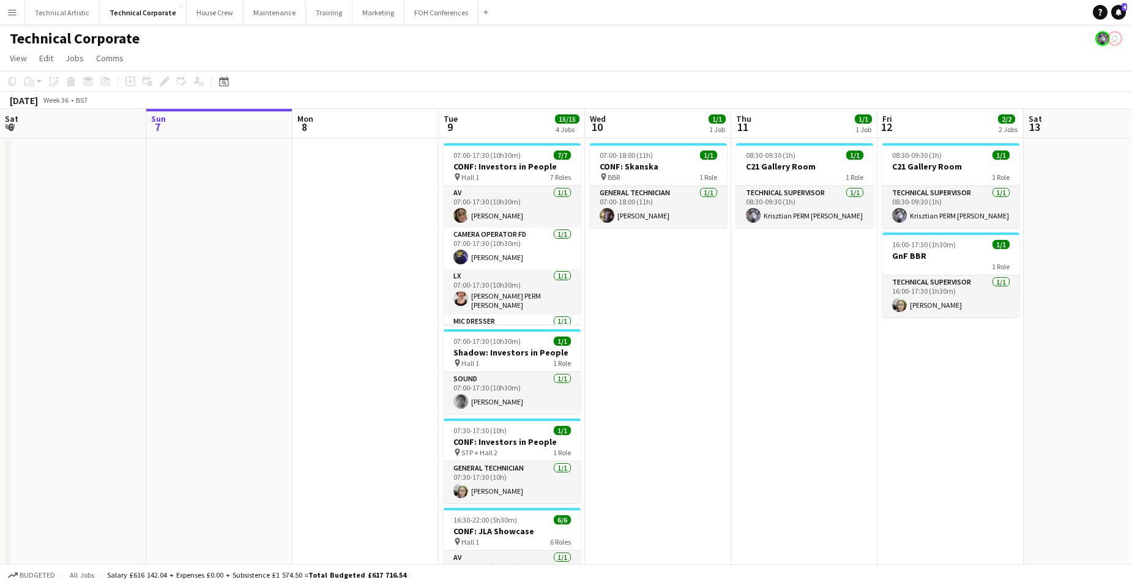
click at [519, 120] on app-board-header-date "Tue 9 15/15 4 Jobs" at bounding box center [512, 123] width 146 height 29
click at [513, 119] on app-board-header-date "Tue 9 15/15 4 Jobs" at bounding box center [512, 123] width 146 height 29
click at [511, 130] on app-board-header-date "Tue 9 15/15 4 Jobs" at bounding box center [512, 123] width 146 height 29
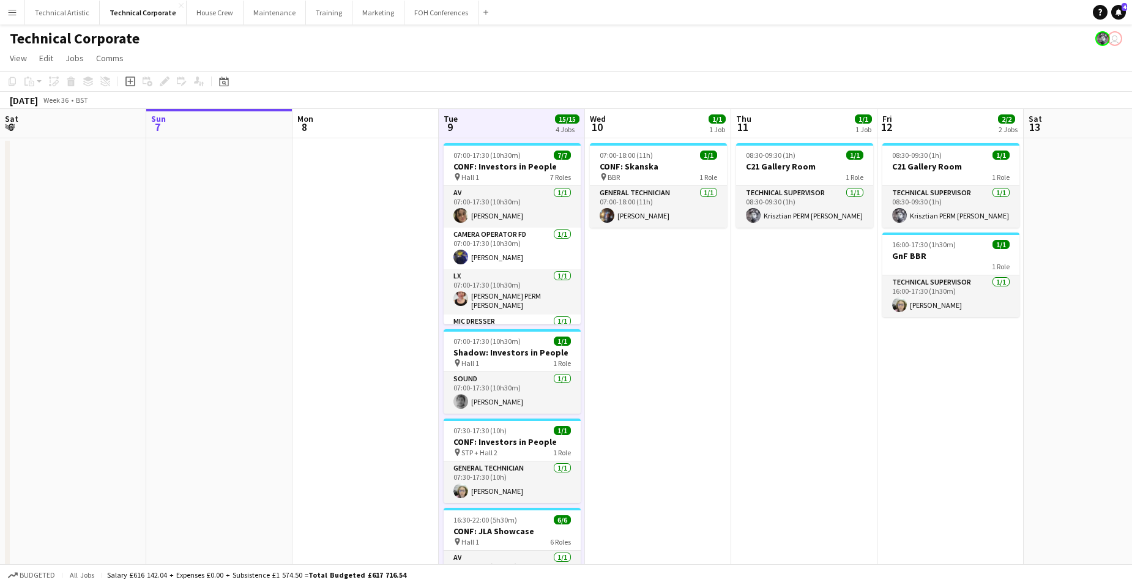
click at [511, 130] on app-board-header-date "Tue 9 15/15 4 Jobs" at bounding box center [512, 123] width 146 height 29
click at [513, 122] on app-board-header-date "Tue 9 15/15 4 Jobs" at bounding box center [512, 123] width 146 height 29
click at [511, 122] on app-board-header-date "Tue 9 15/15 4 Jobs" at bounding box center [512, 123] width 146 height 29
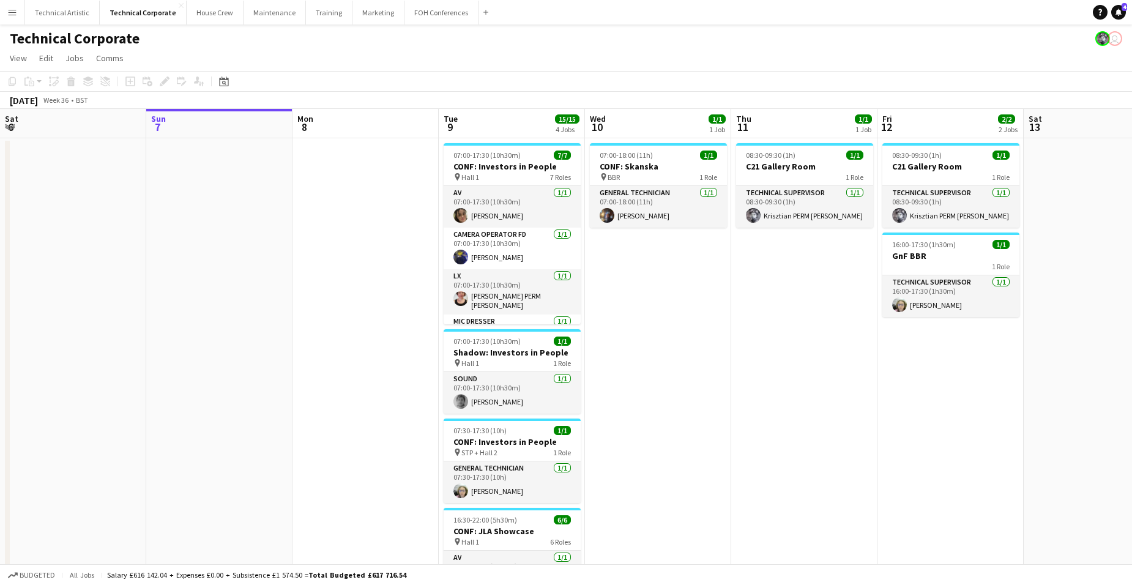
click at [511, 122] on app-board-header-date "Tue 9 15/15 4 Jobs" at bounding box center [512, 123] width 146 height 29
click at [516, 119] on app-board-header-date "Tue 9 15/15 4 Jobs" at bounding box center [512, 123] width 146 height 29
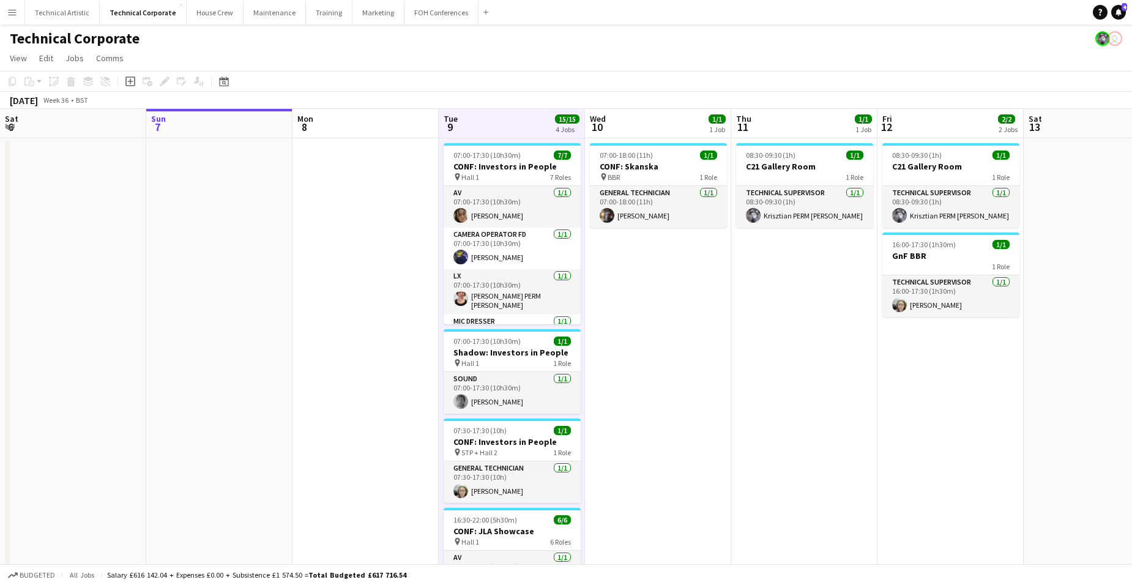
click at [516, 119] on app-board-header-date "Tue 9 15/15 4 Jobs" at bounding box center [512, 123] width 146 height 29
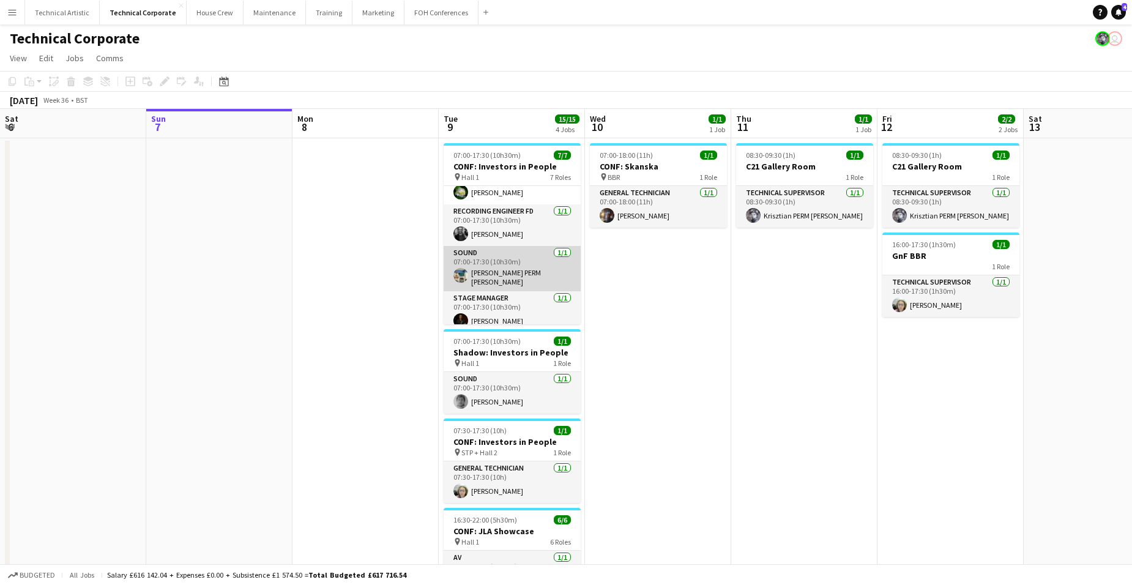
scroll to position [153, 0]
click at [513, 122] on app-board-header-date "Tue 9 15/15 4 Jobs" at bounding box center [512, 123] width 146 height 29
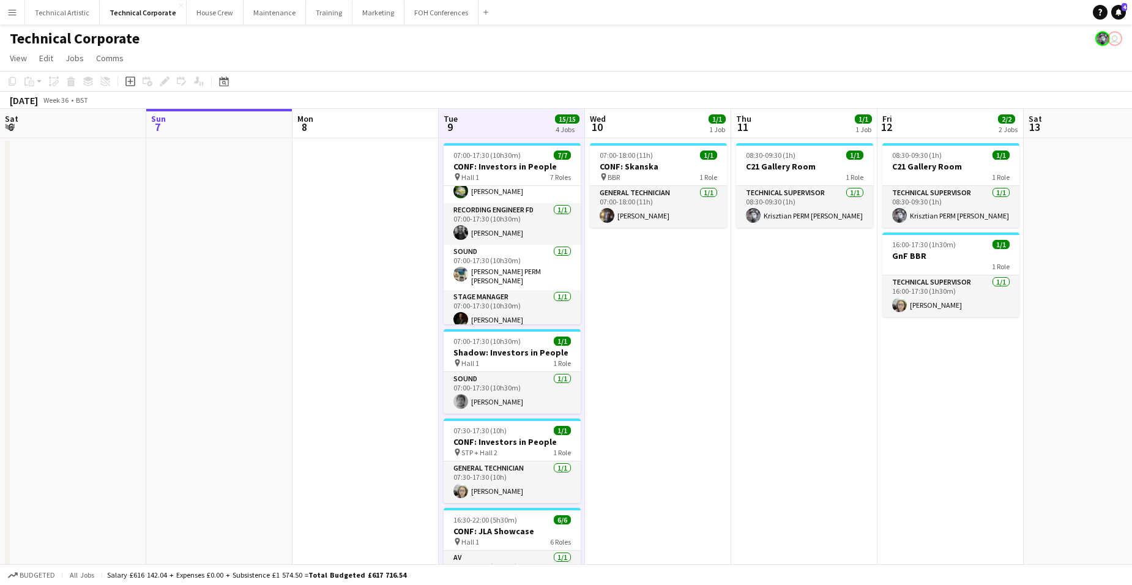
click at [213, 121] on app-board-header-date "Sun 7" at bounding box center [219, 123] width 146 height 29
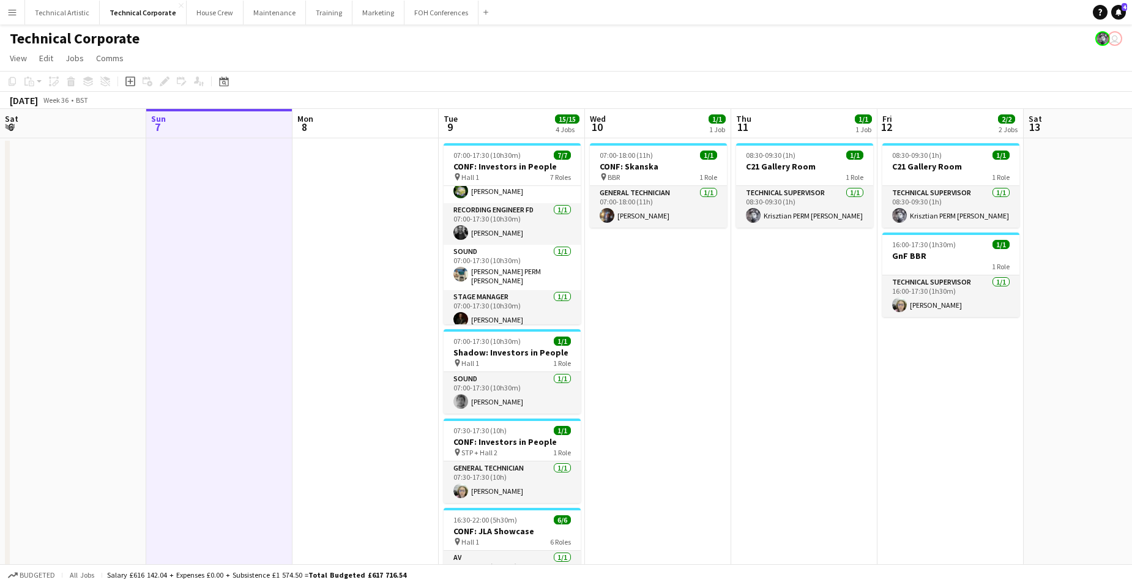
click at [213, 121] on app-board-header-date "Sun 7" at bounding box center [219, 123] width 146 height 29
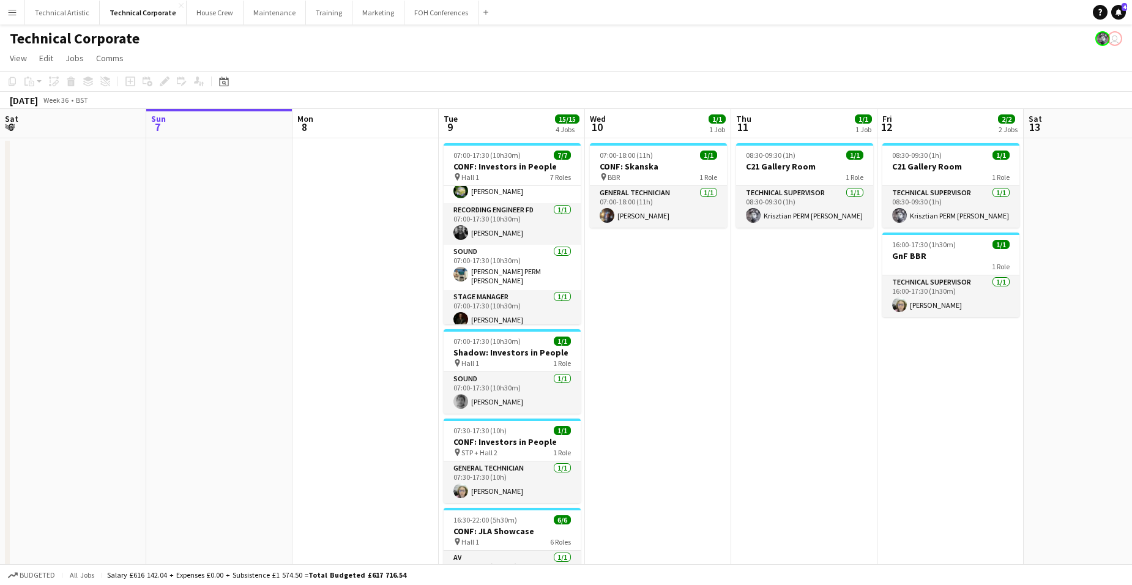
click at [213, 121] on app-board-header-date "Sun 7" at bounding box center [219, 123] width 146 height 29
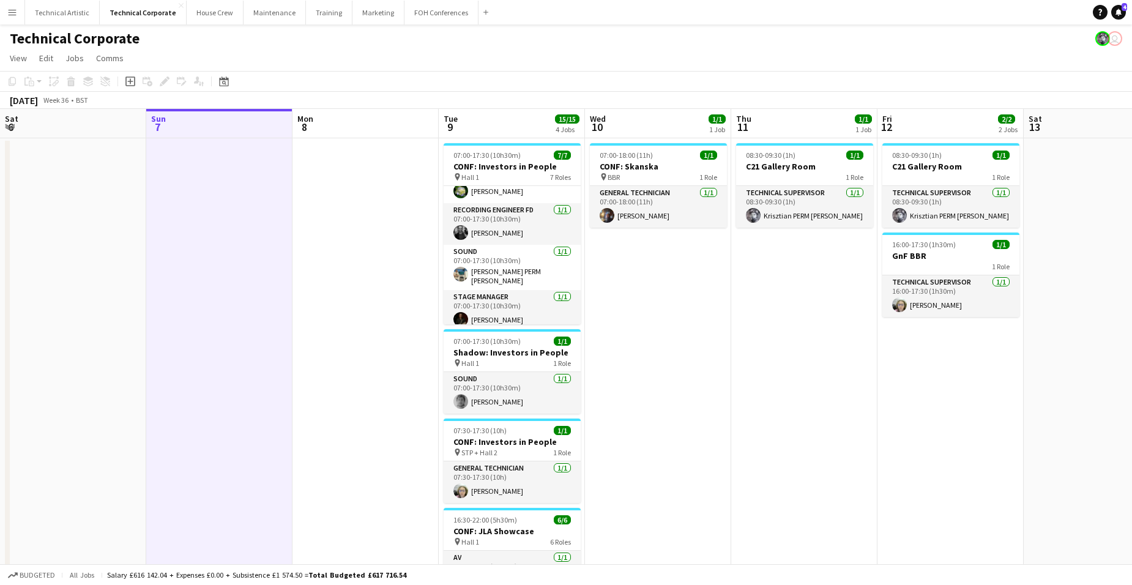
click at [414, 124] on app-board-header-date "Mon 8" at bounding box center [365, 123] width 146 height 29
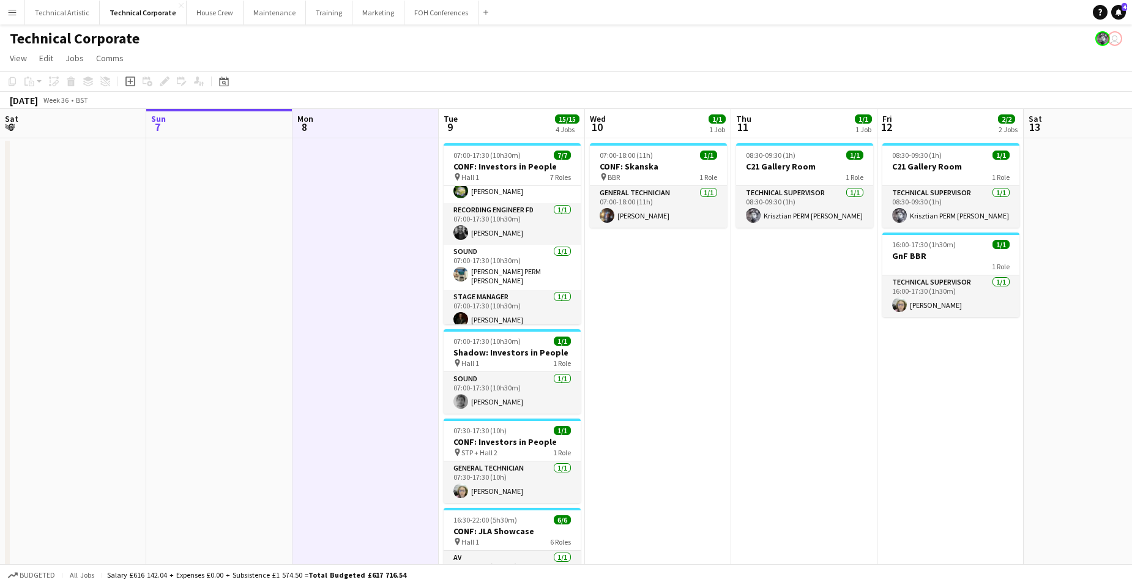
click at [414, 124] on app-board-header-date "Mon 8" at bounding box center [365, 123] width 146 height 29
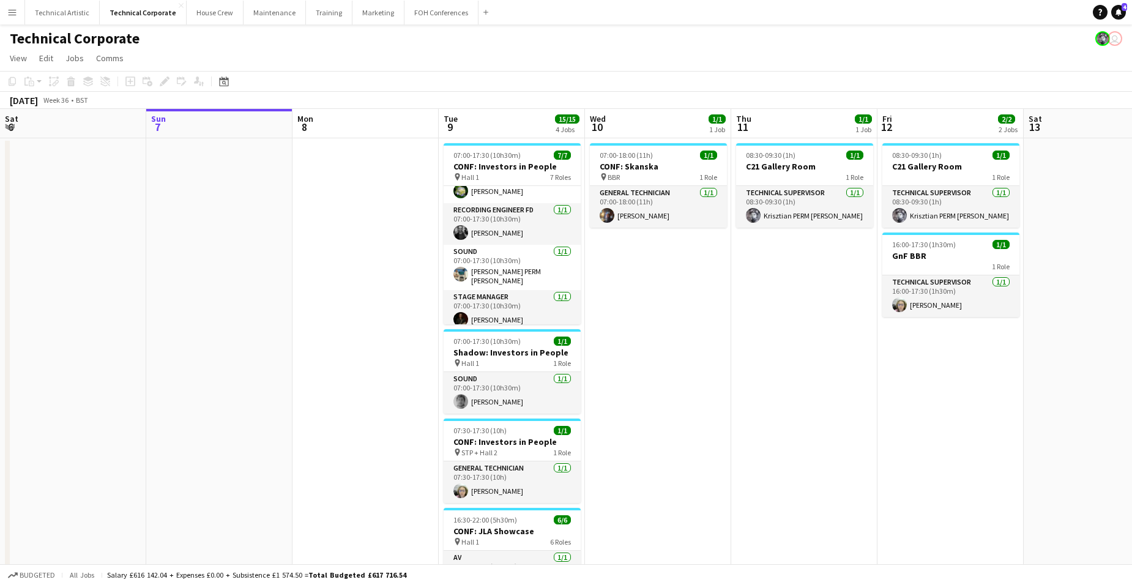
click at [236, 121] on app-board-header-date "Sun 7" at bounding box center [219, 123] width 146 height 29
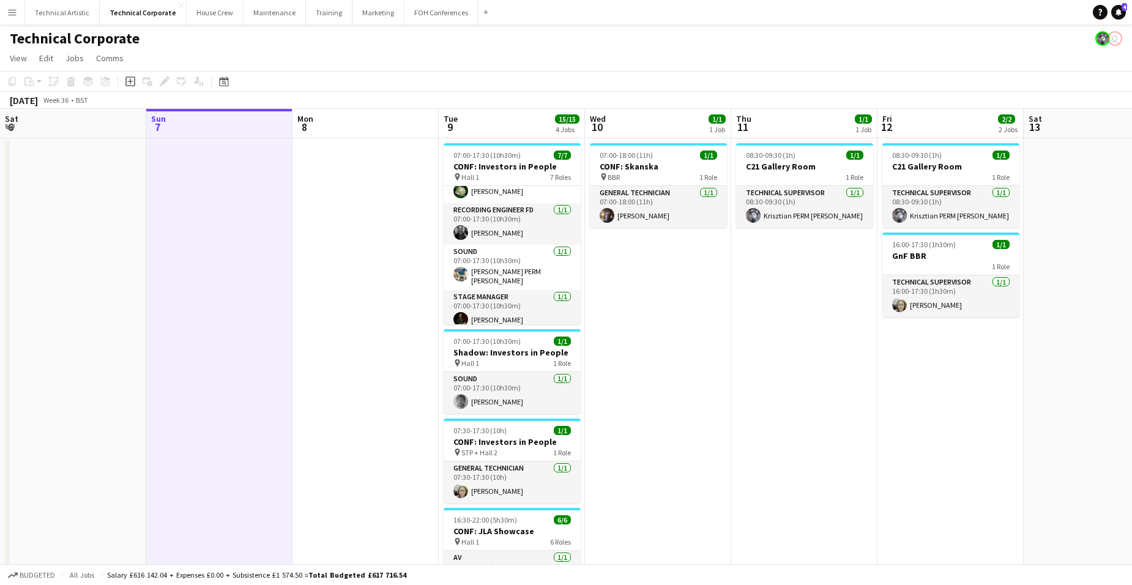
click at [517, 122] on app-board-header-date "Tue 9 15/15 4 Jobs" at bounding box center [512, 123] width 146 height 29
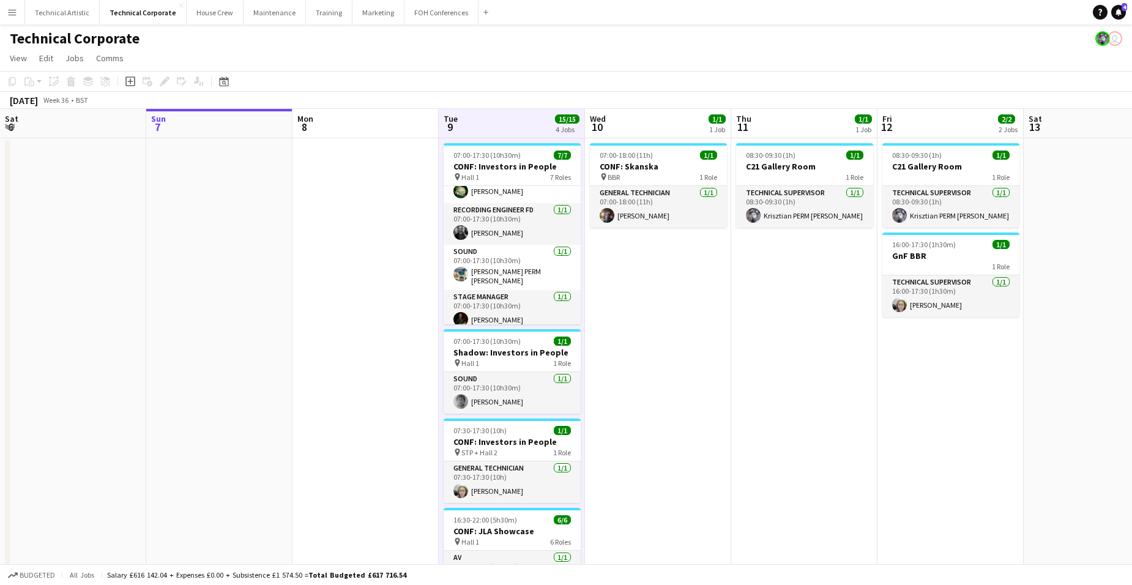
click at [517, 122] on app-board-header-date "Tue 9 15/15 4 Jobs" at bounding box center [512, 123] width 146 height 29
click at [206, 125] on app-board-header-date "Sun 7" at bounding box center [219, 123] width 146 height 29
